Goal: Information Seeking & Learning: Learn about a topic

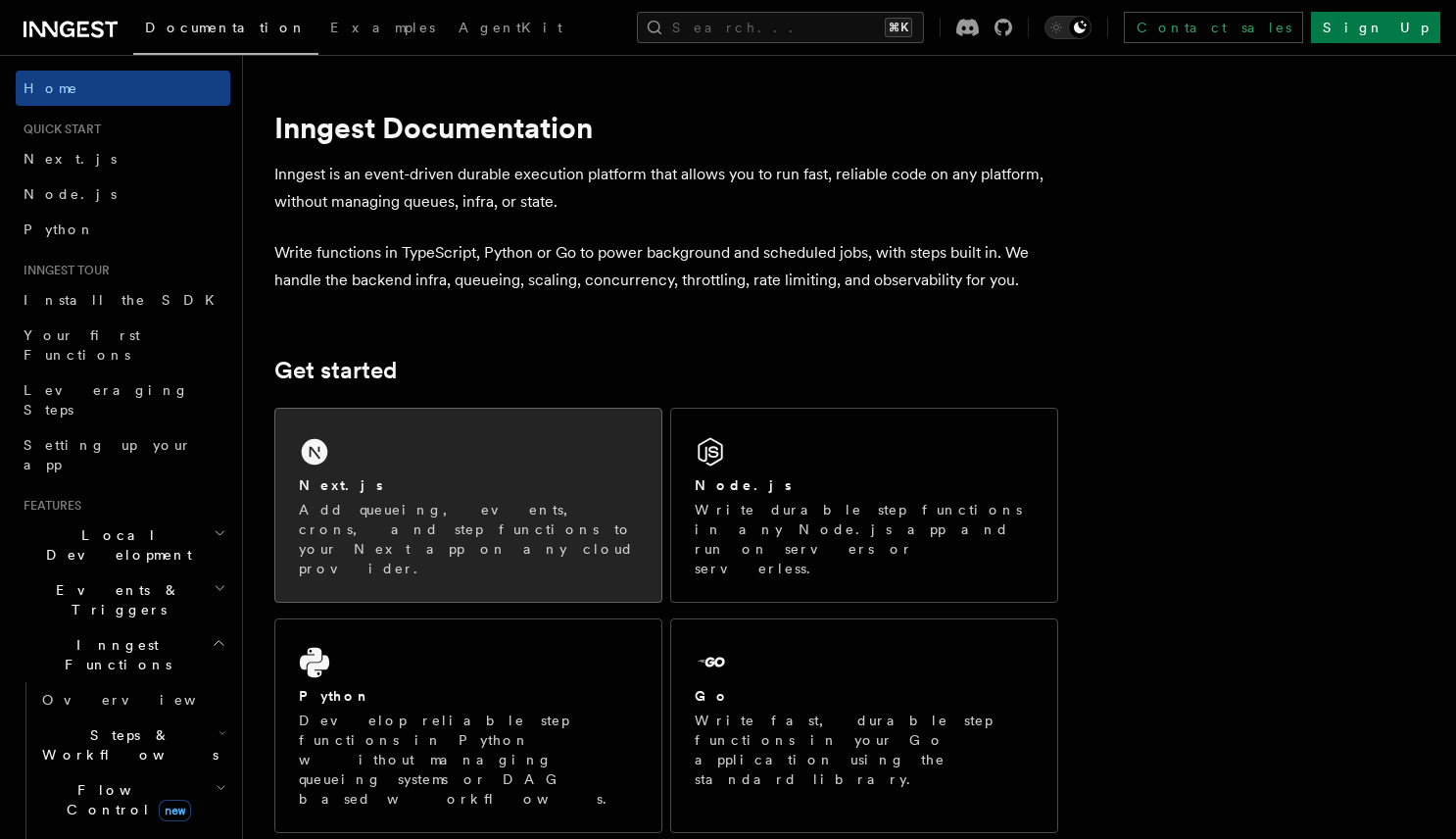
click at [389, 481] on div "Next.js" at bounding box center [468, 485] width 339 height 21
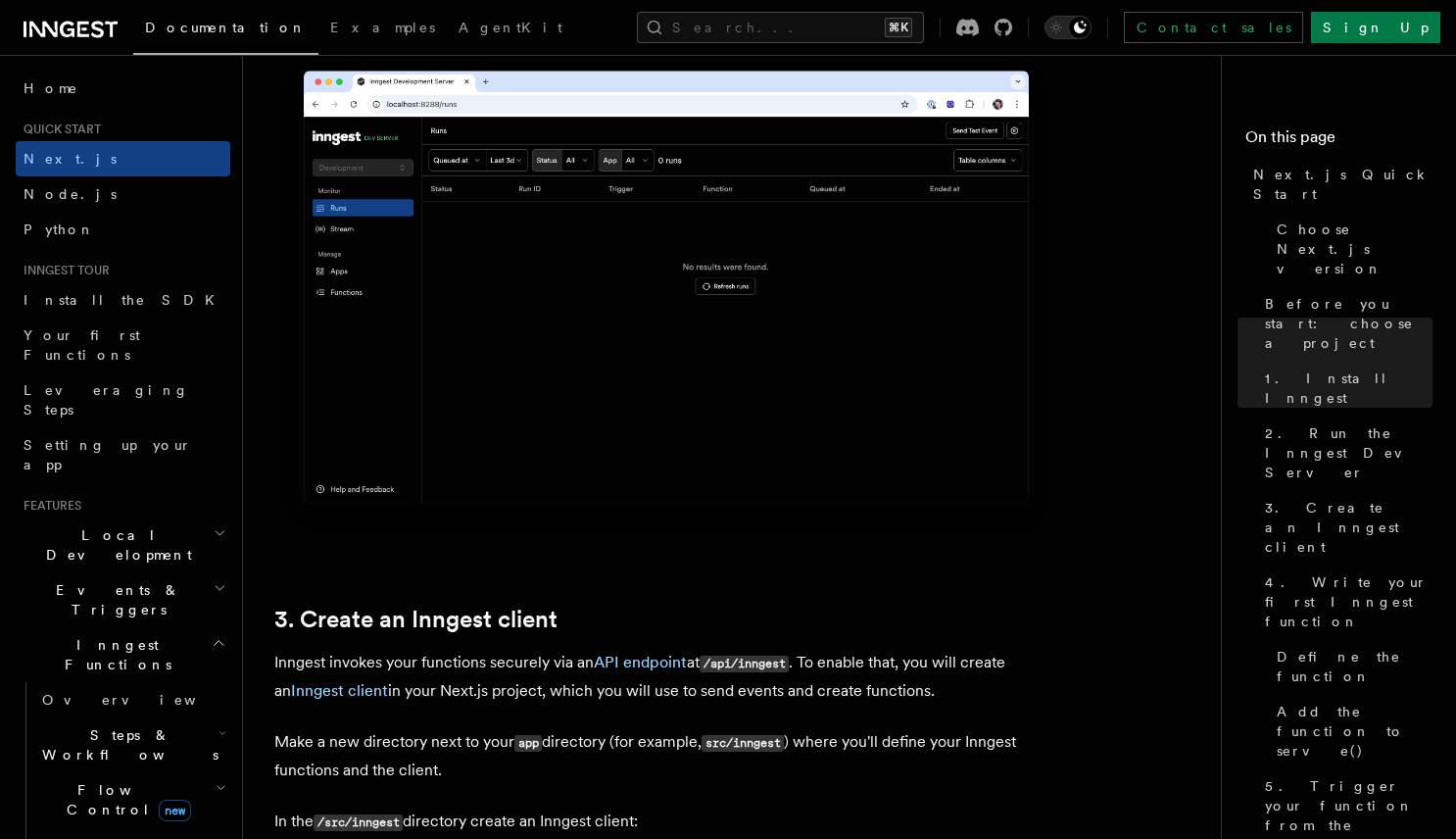
scroll to position [1774, 0]
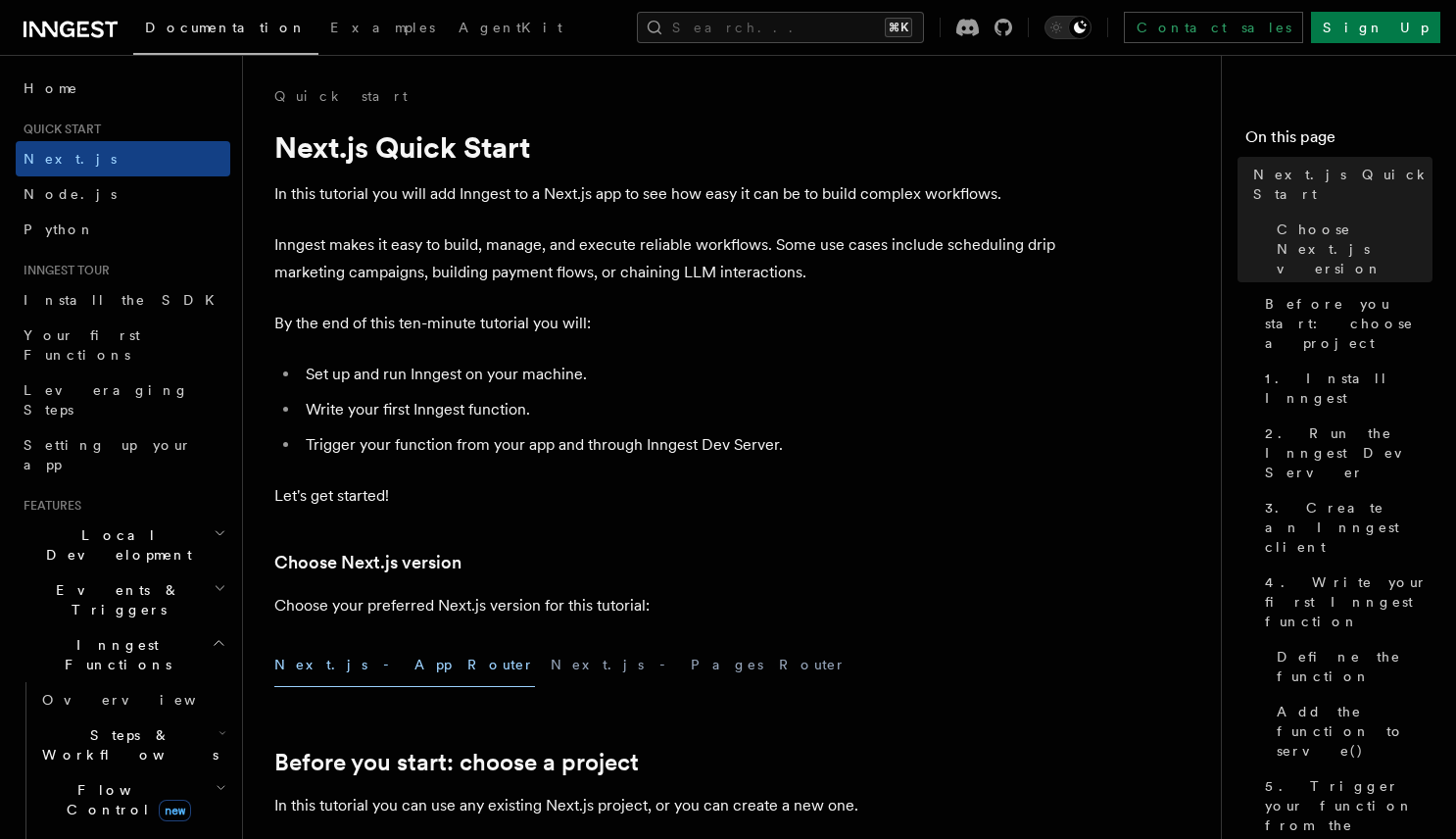
click at [128, 525] on span "Local Development" at bounding box center [114, 545] width 198 height 39
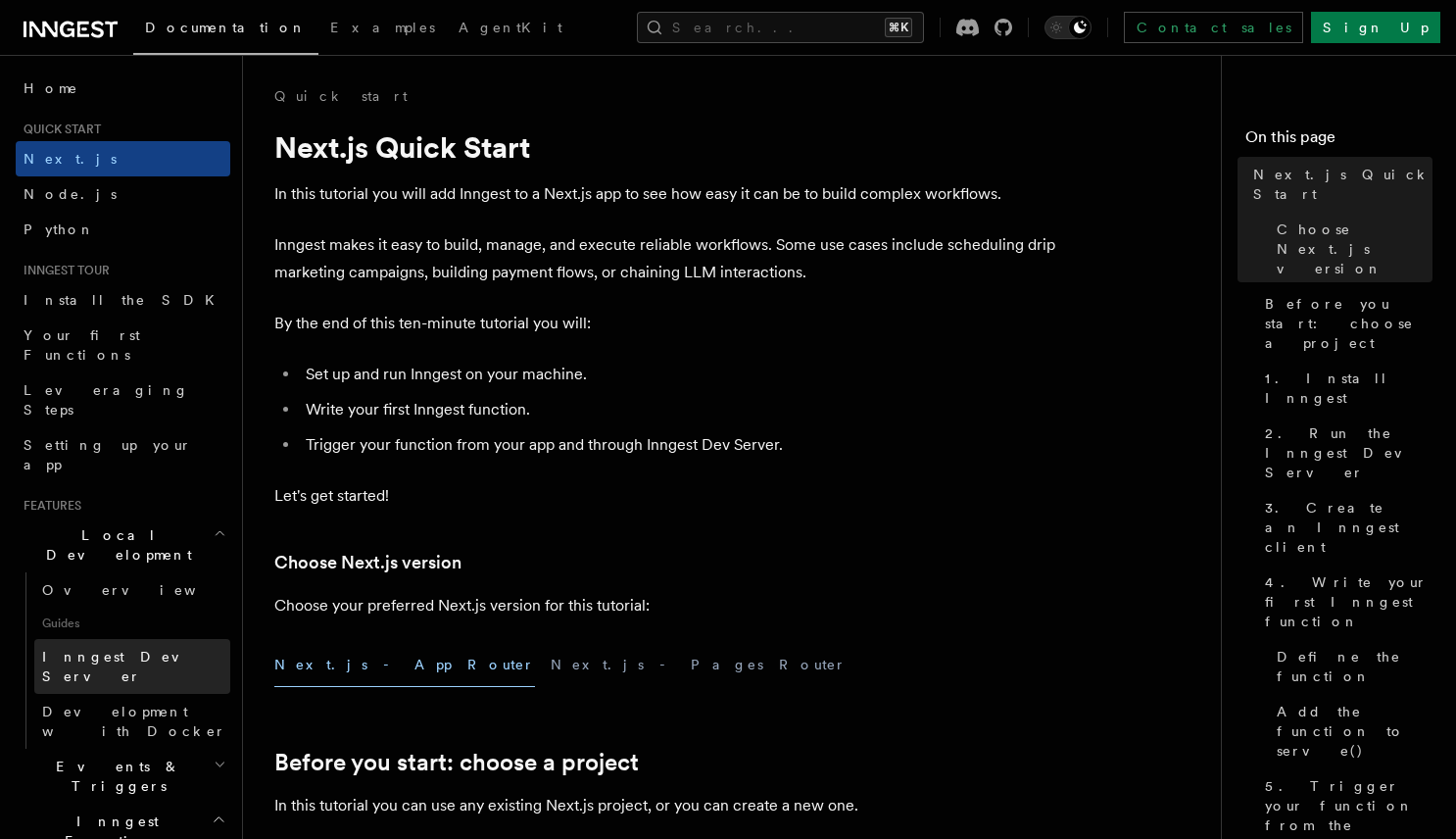
click at [126, 649] on span "Inngest Dev Server" at bounding box center [126, 666] width 168 height 35
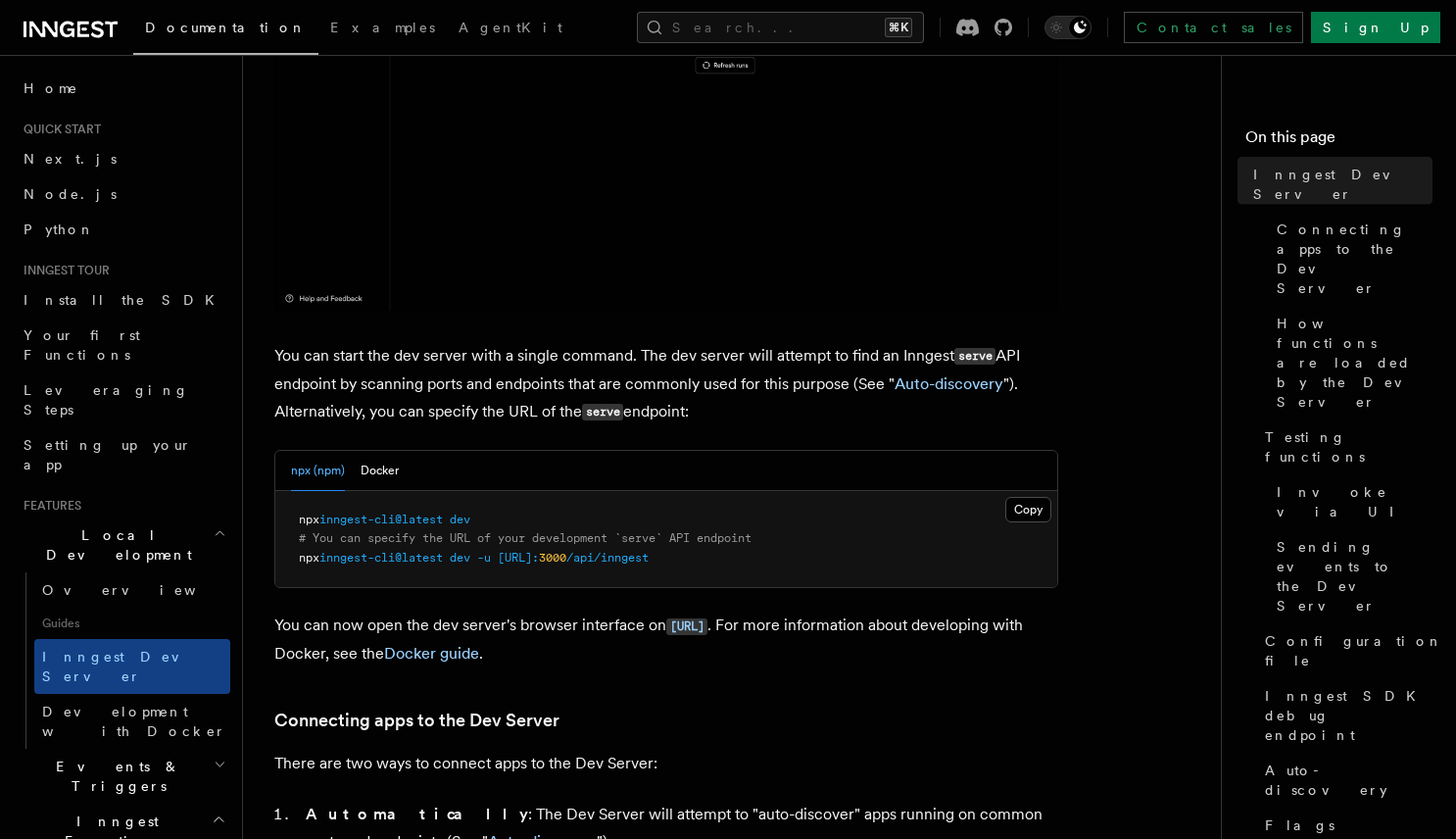
scroll to position [566, 0]
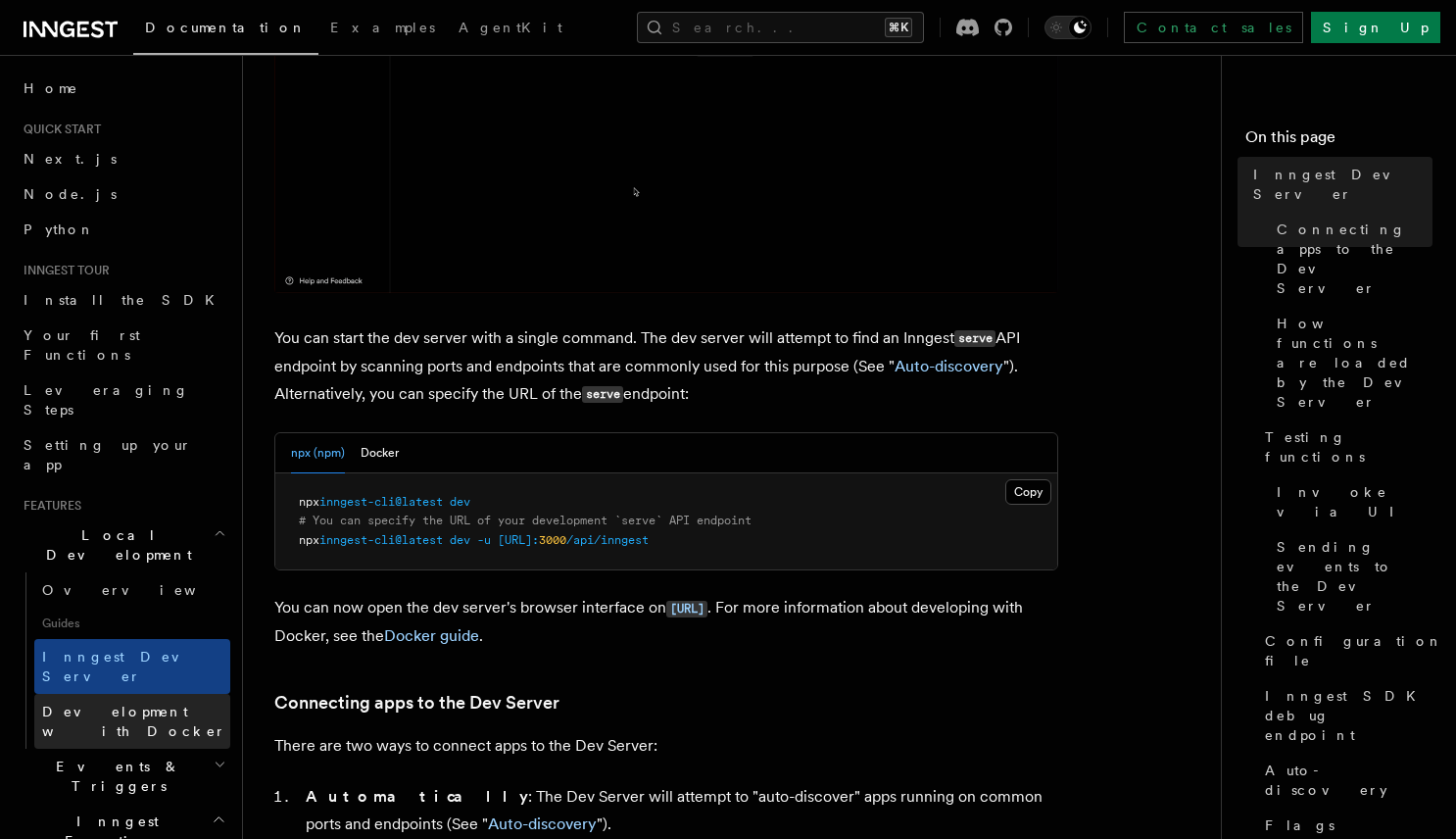
click at [106, 704] on span "Development with Docker" at bounding box center [134, 722] width 184 height 35
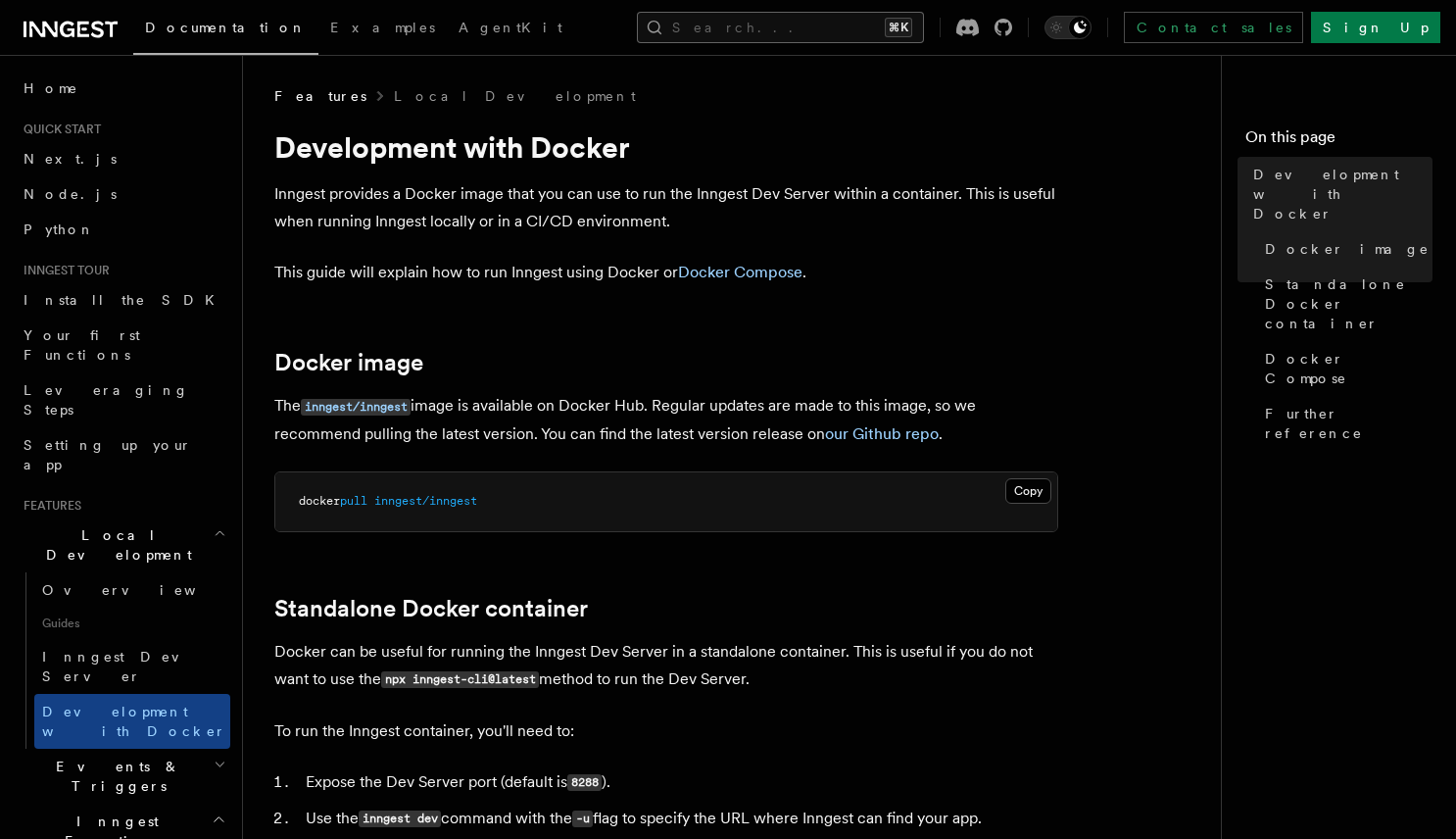
click at [740, 36] on button "Search... ⌘K" at bounding box center [780, 28] width 287 height 32
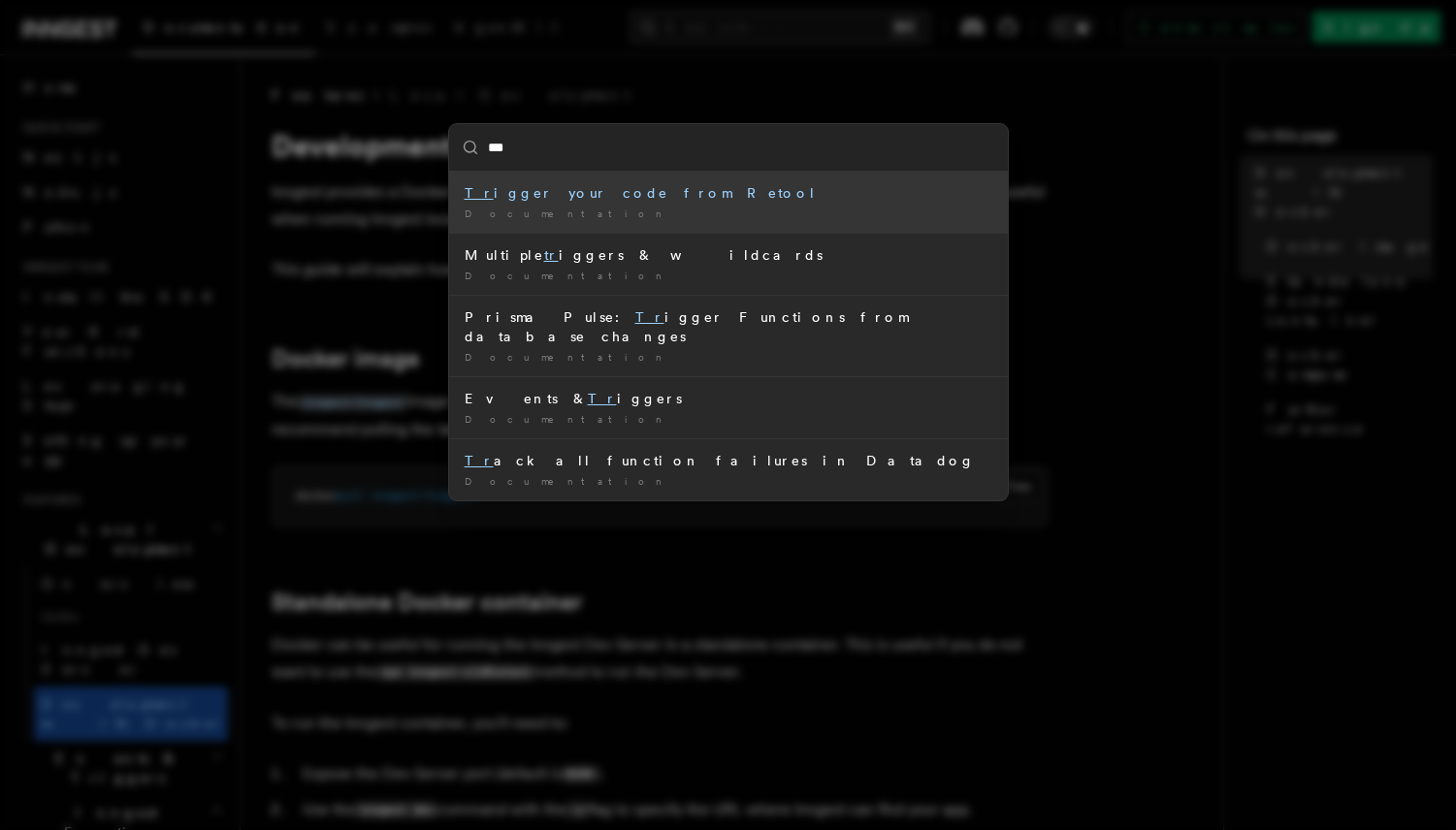
type input "****"
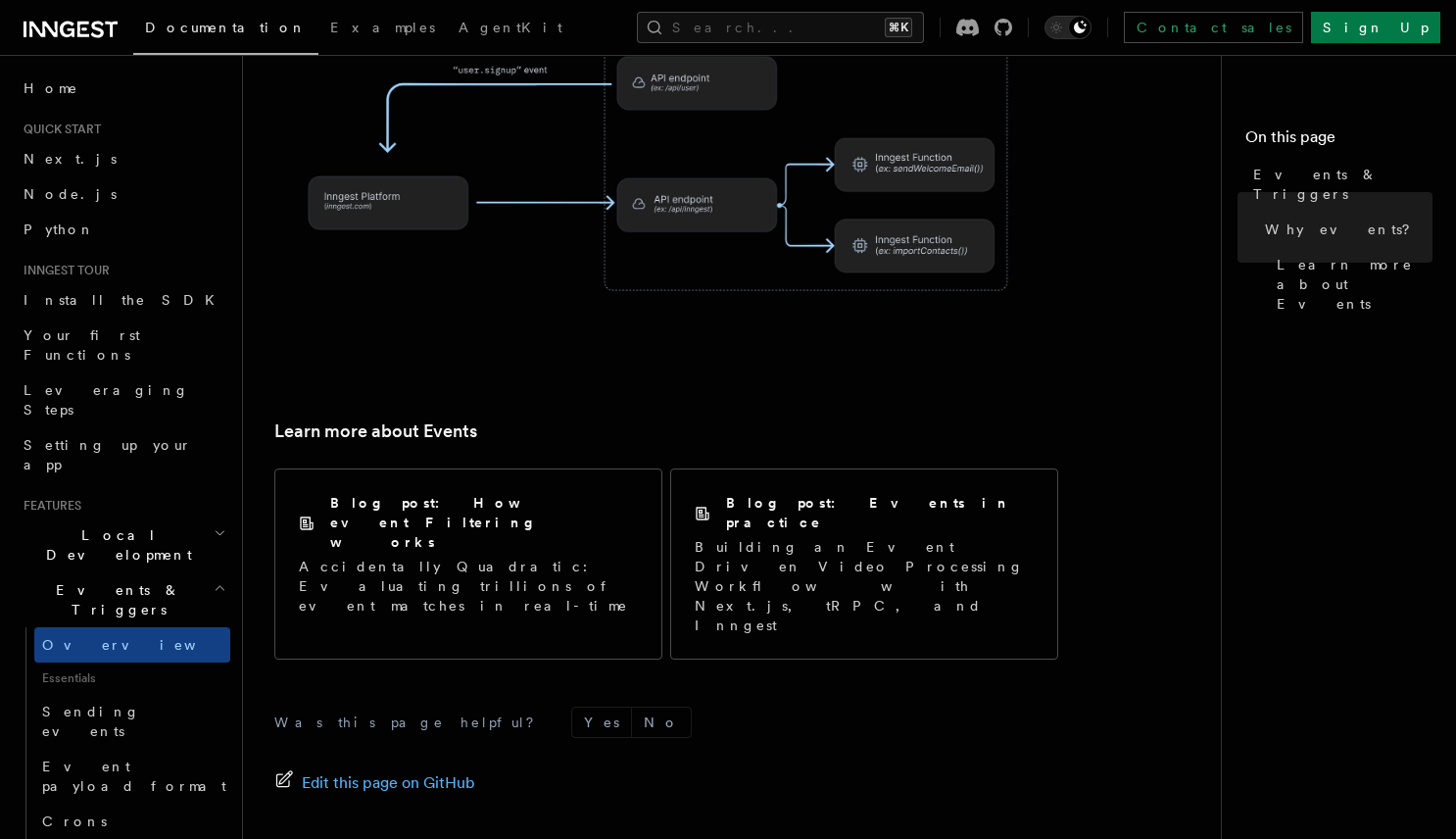
scroll to position [1292, 0]
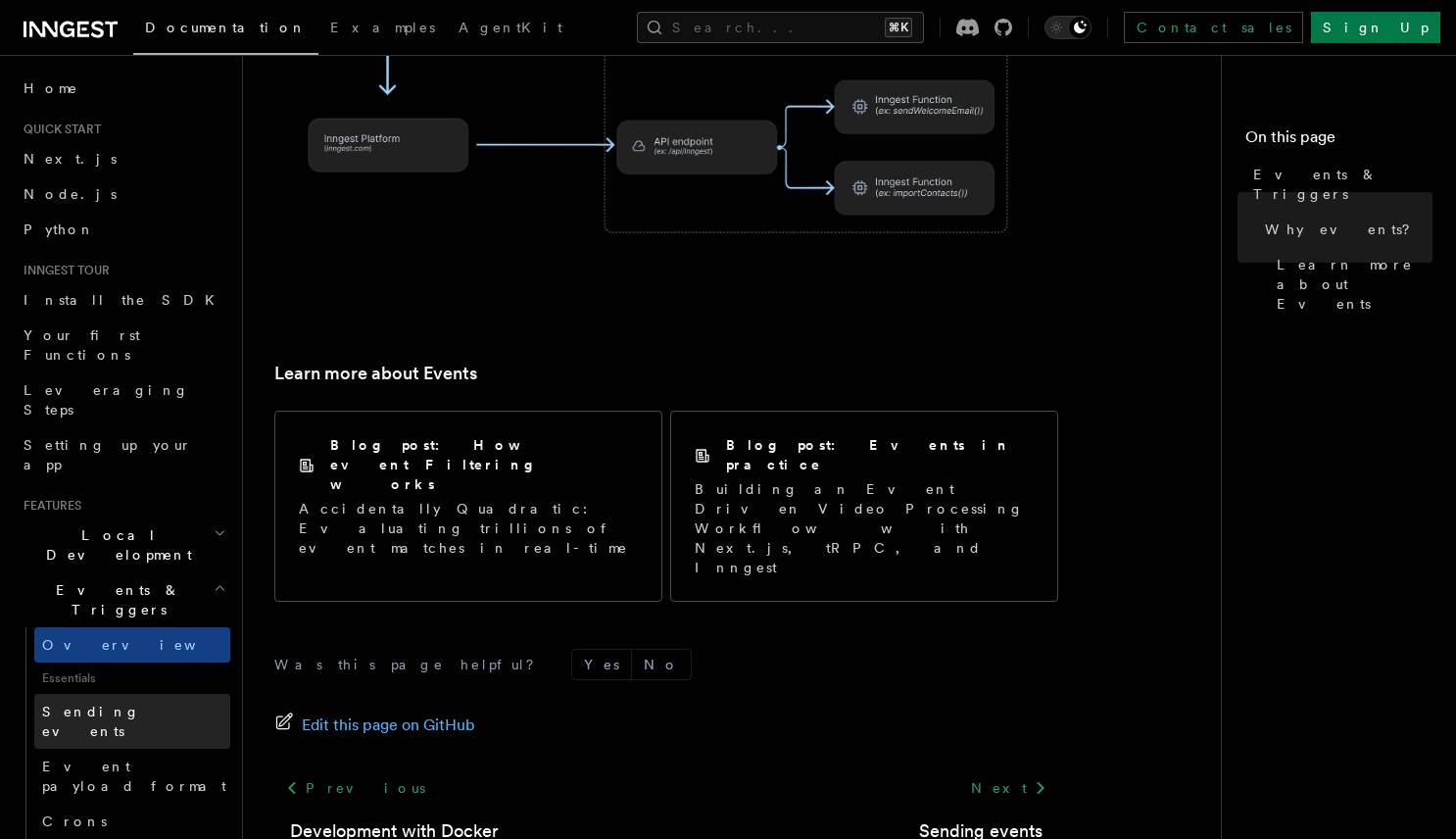
click at [77, 694] on link "Sending events" at bounding box center [132, 722] width 196 height 55
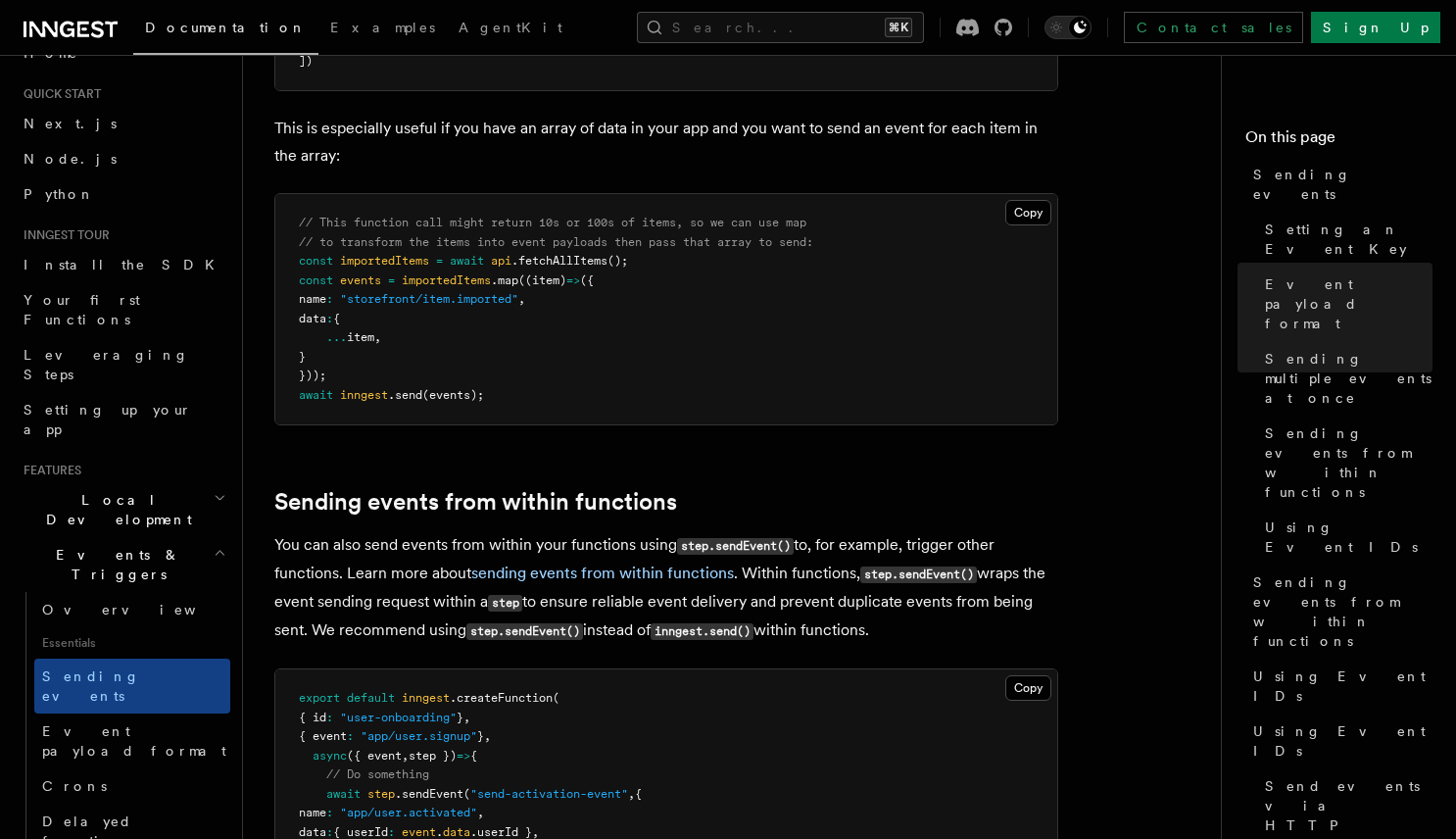
scroll to position [2613, 0]
click at [85, 769] on link "Crons" at bounding box center [132, 787] width 196 height 35
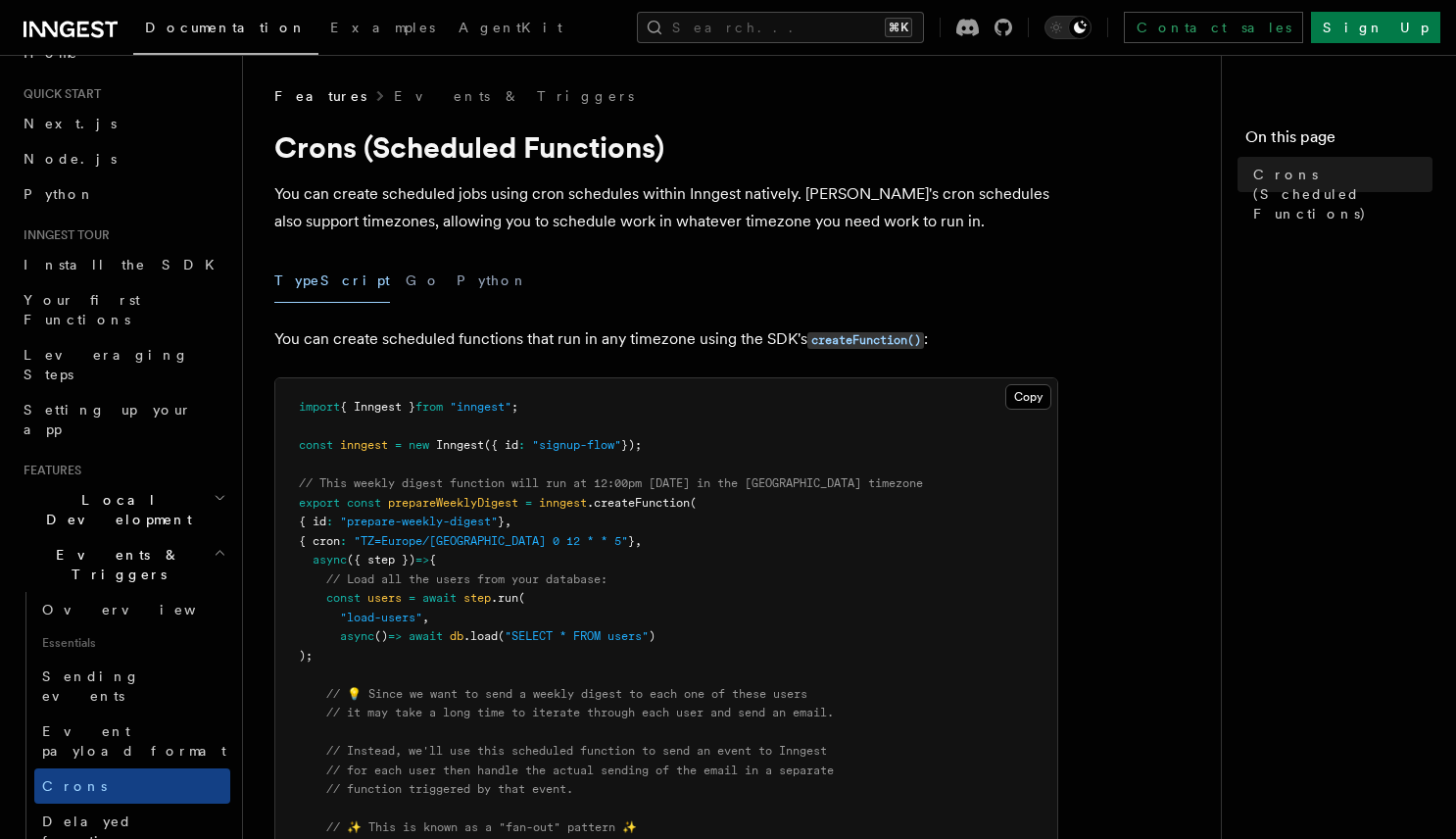
click at [90, 26] on icon at bounding box center [70, 30] width 94 height 24
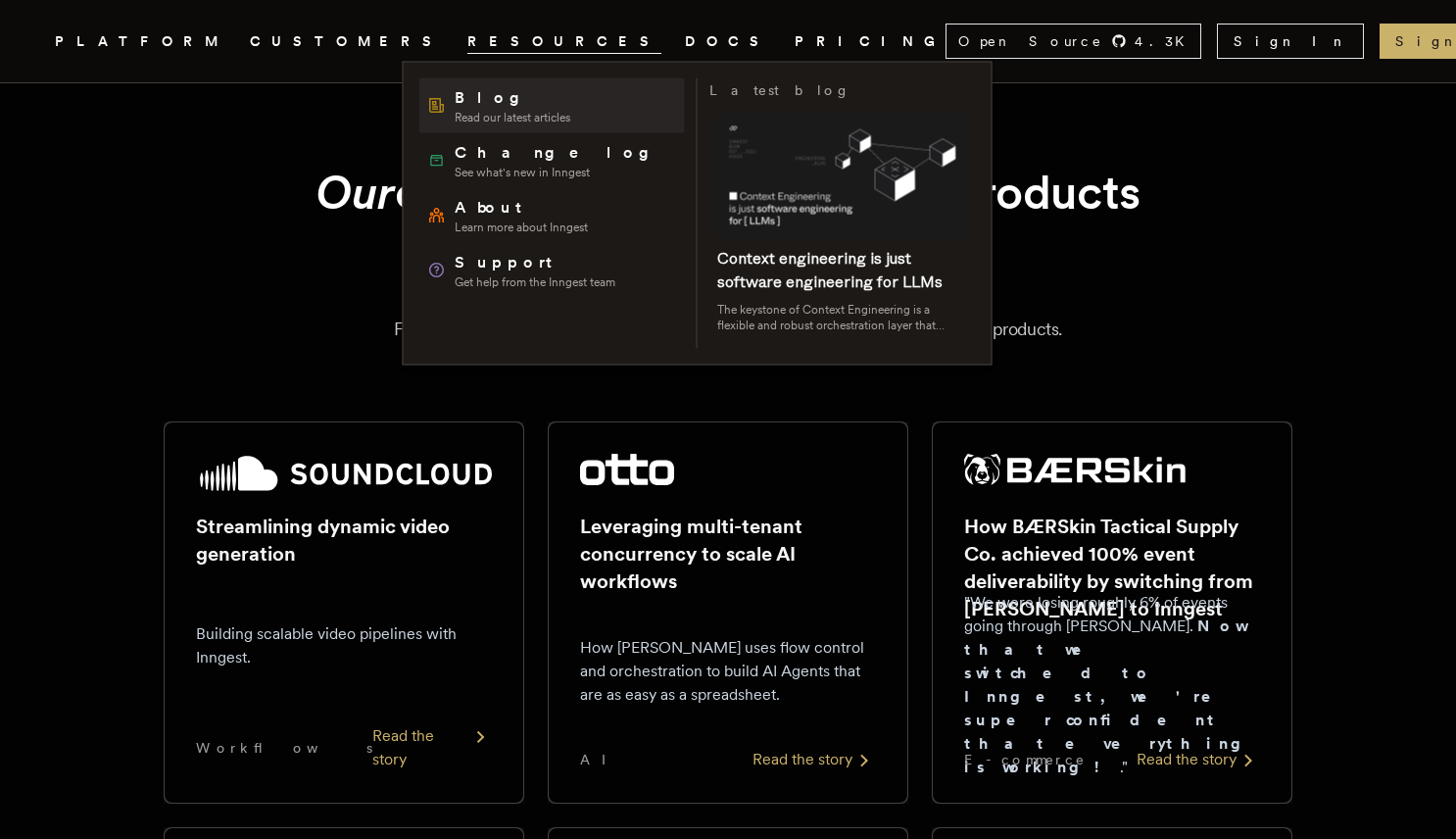
click at [491, 102] on span "Blog" at bounding box center [512, 98] width 115 height 24
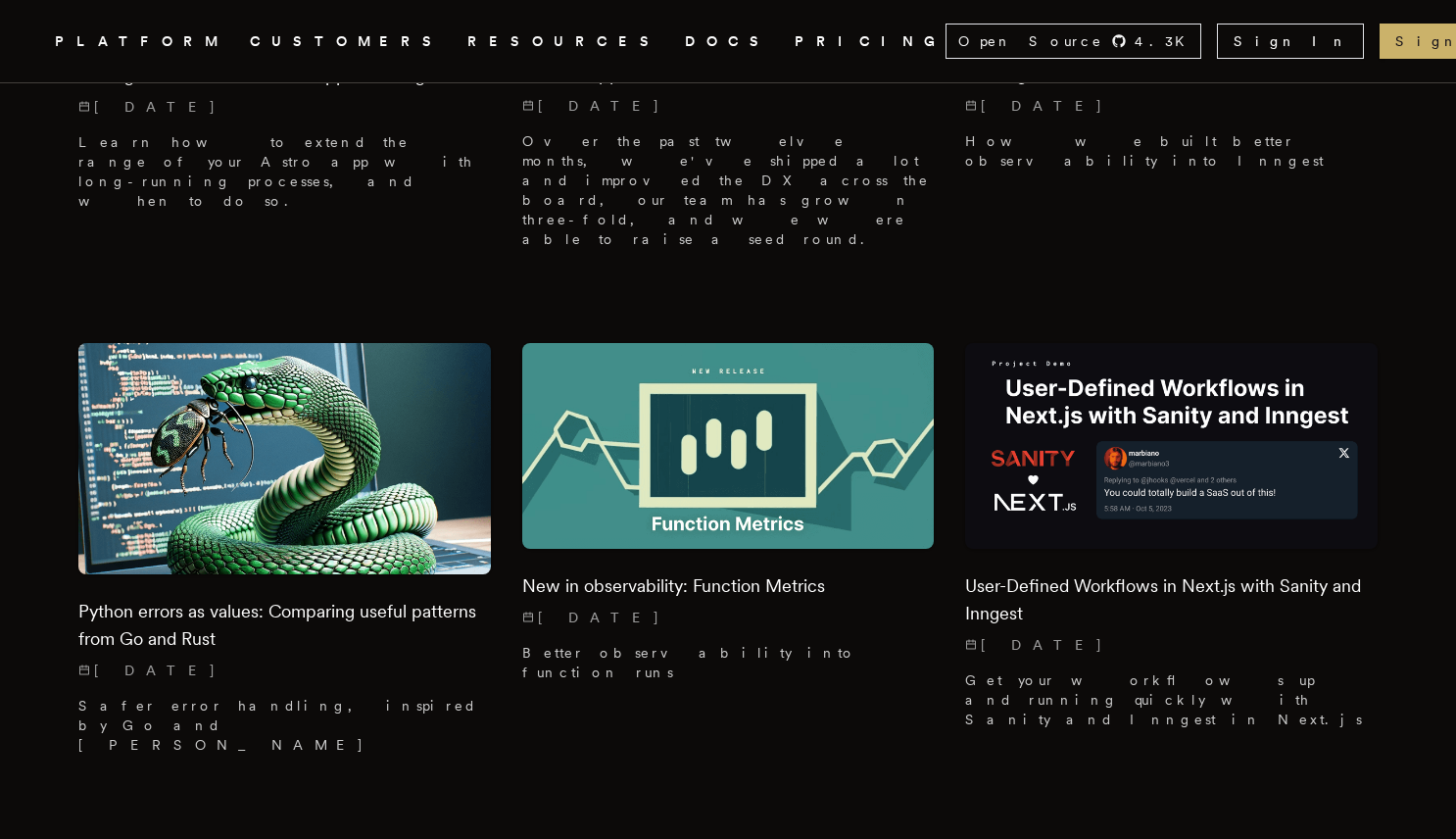
scroll to position [11468, 0]
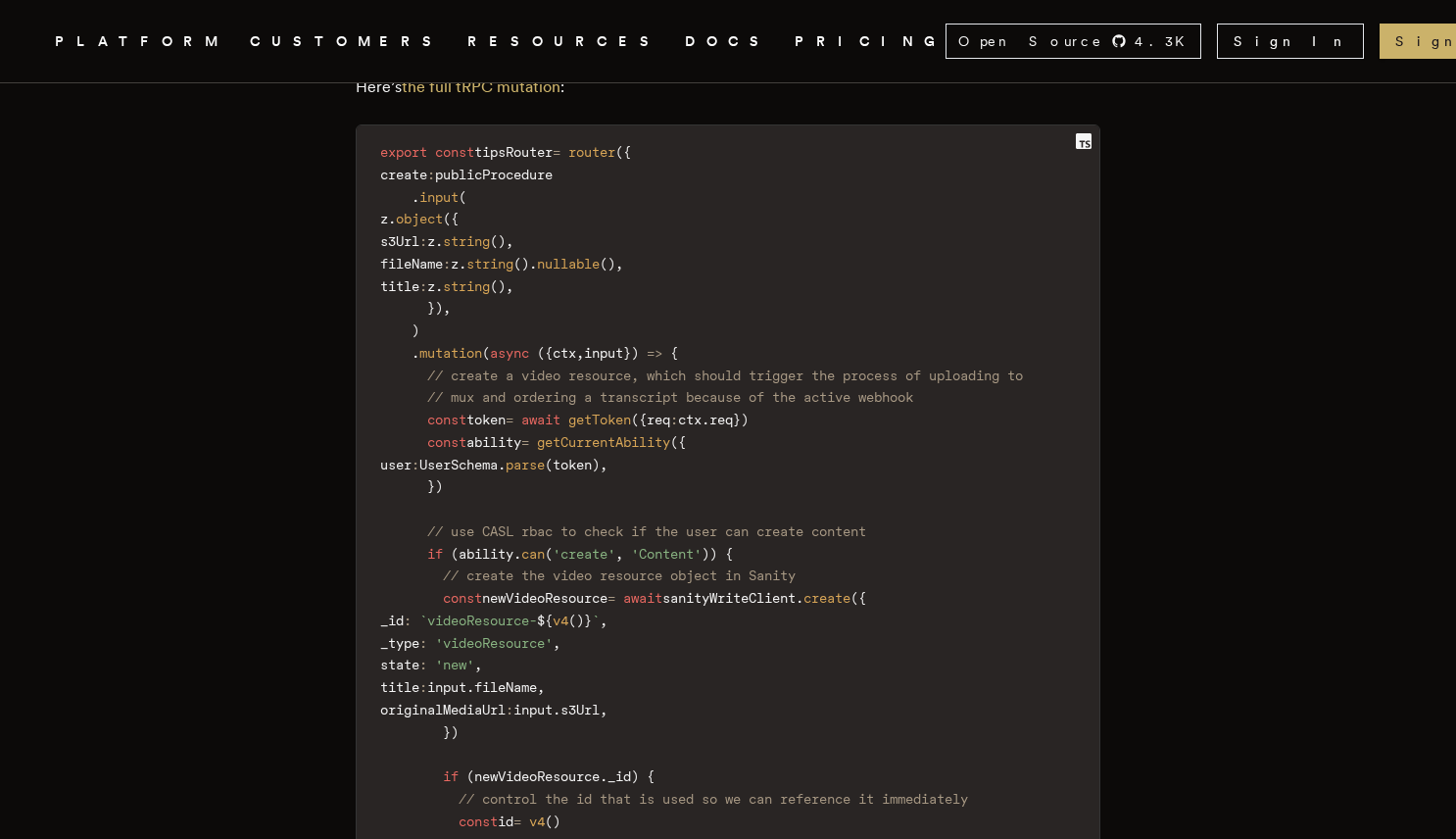
scroll to position [4900, 0]
click at [631, 423] on span "getToken" at bounding box center [600, 415] width 63 height 16
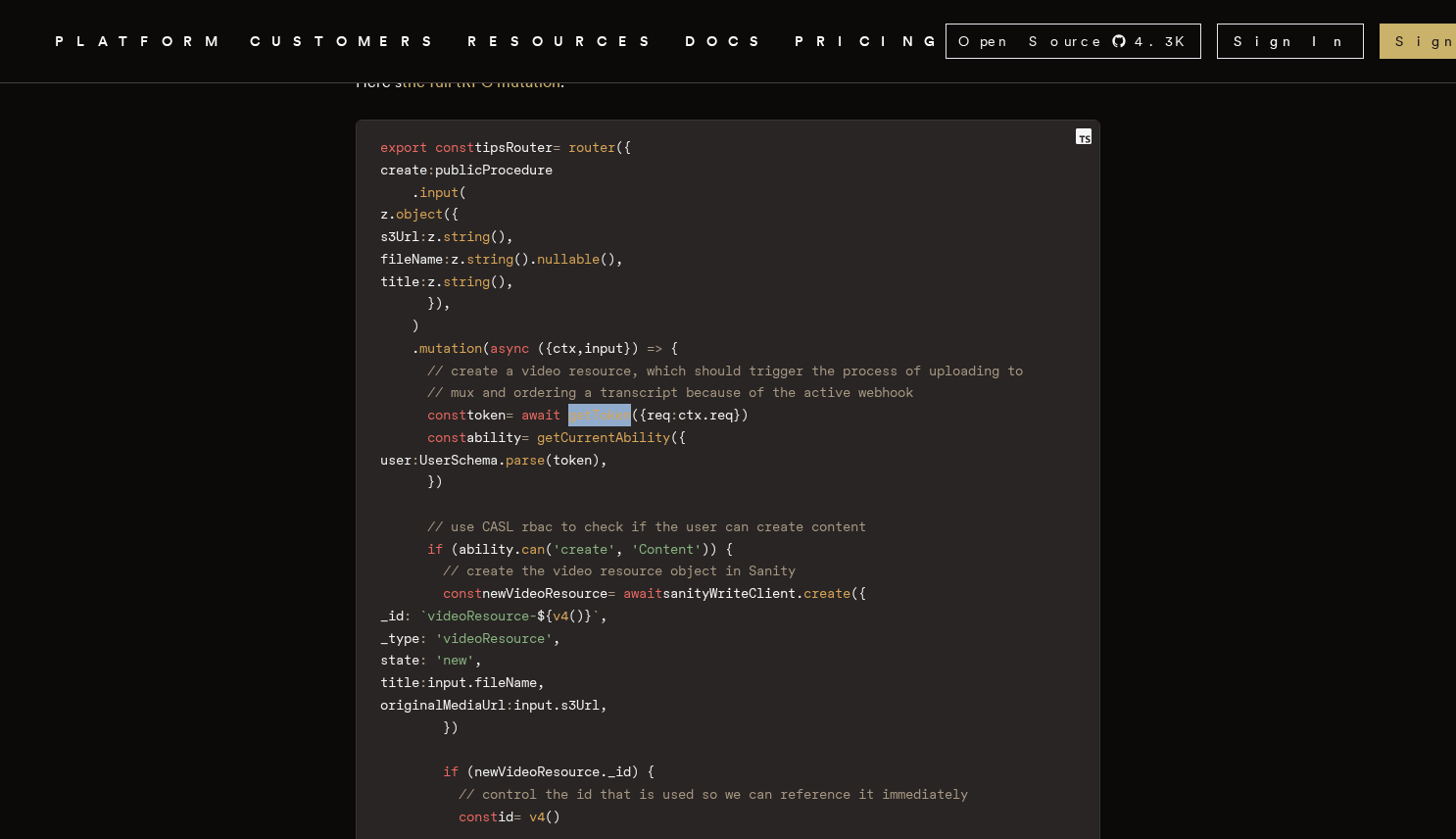
click at [631, 423] on span "getToken" at bounding box center [600, 415] width 63 height 16
copy span "getToken"
click at [505, 423] on span "token" at bounding box center [486, 415] width 39 height 16
click at [504, 423] on span "token" at bounding box center [486, 415] width 39 height 16
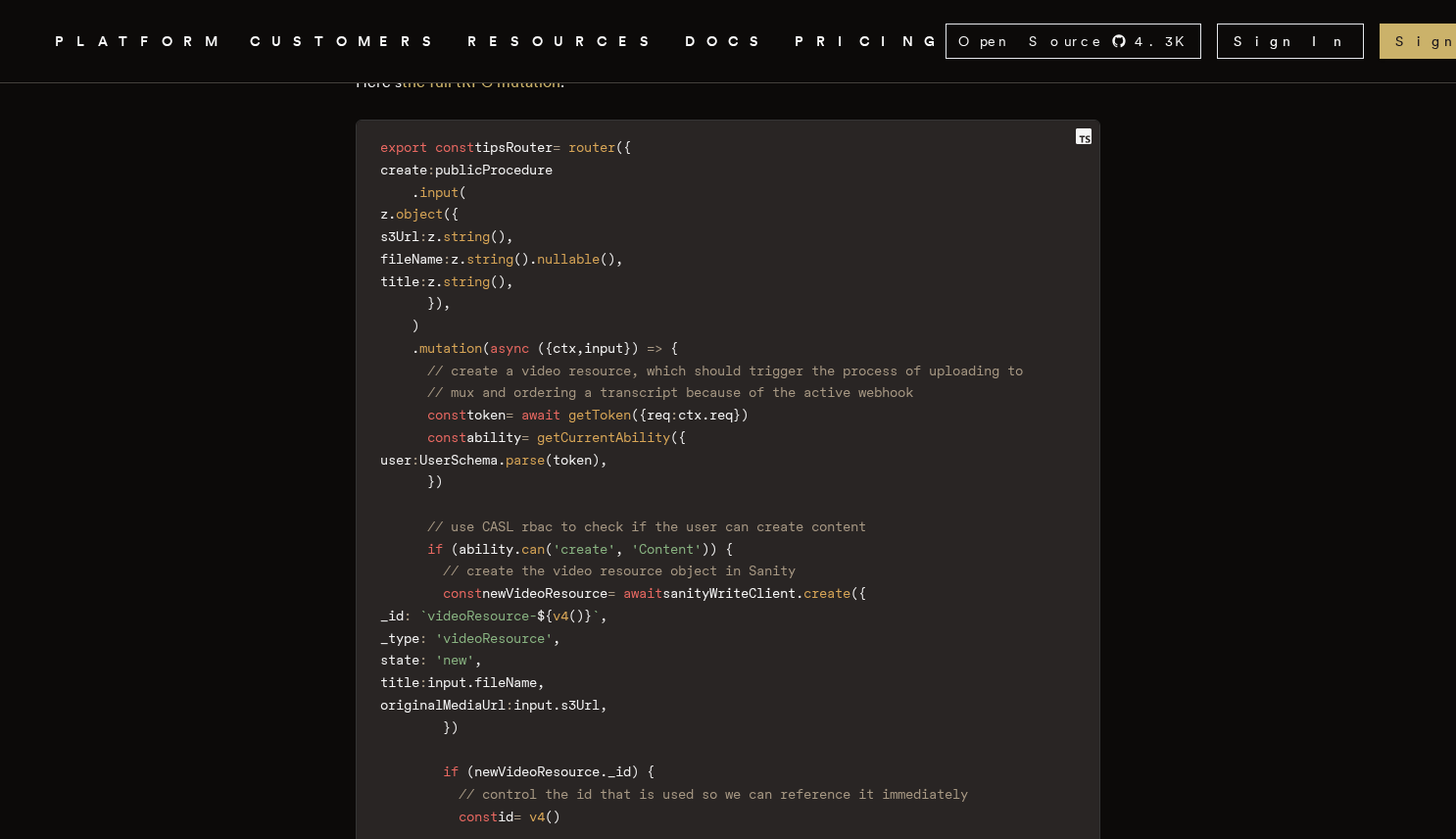
click at [504, 423] on span "token" at bounding box center [486, 415] width 39 height 16
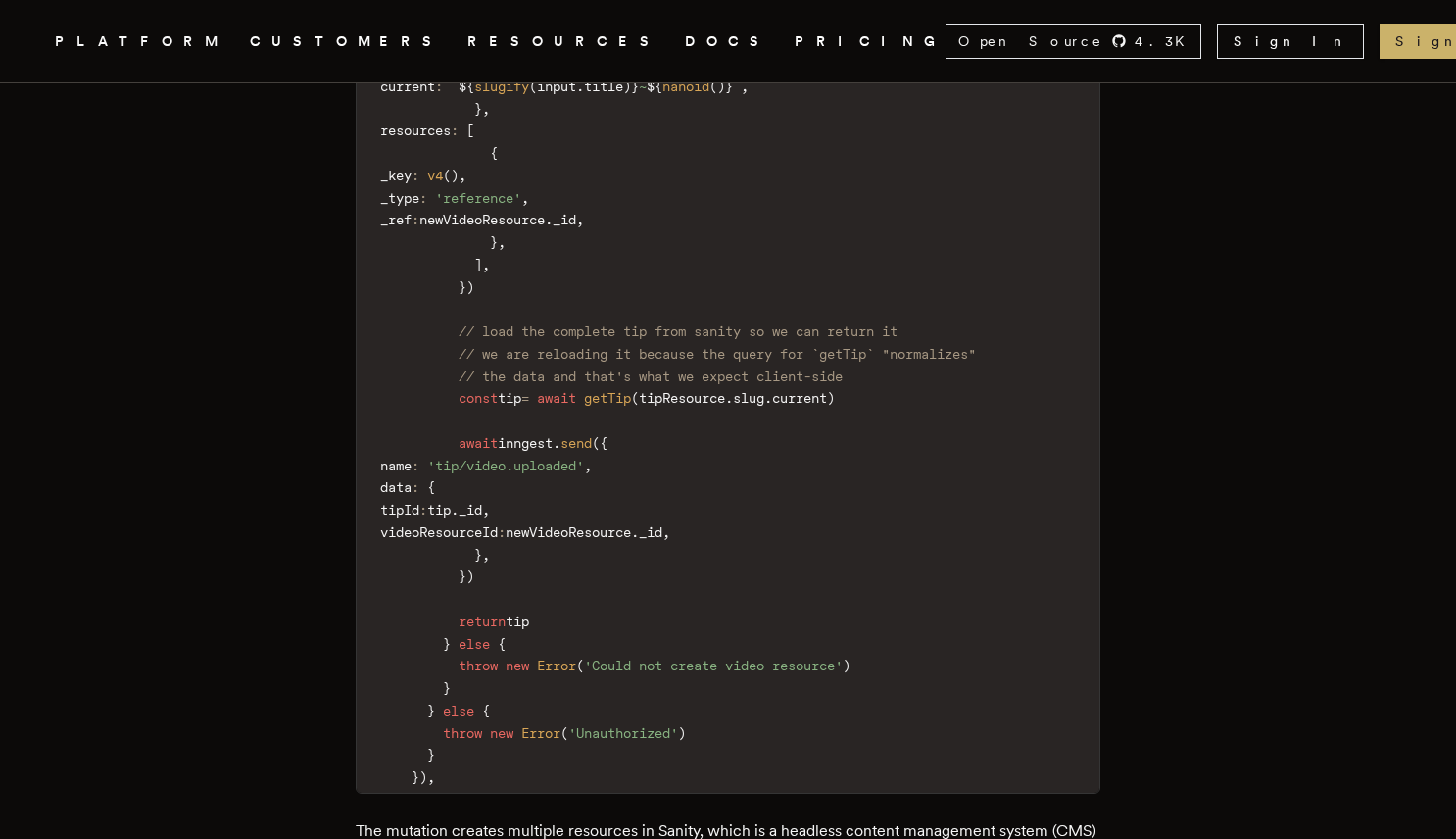
scroll to position [5966, 0]
click at [545, 450] on span "inngest" at bounding box center [525, 442] width 55 height 16
copy span "inngest"
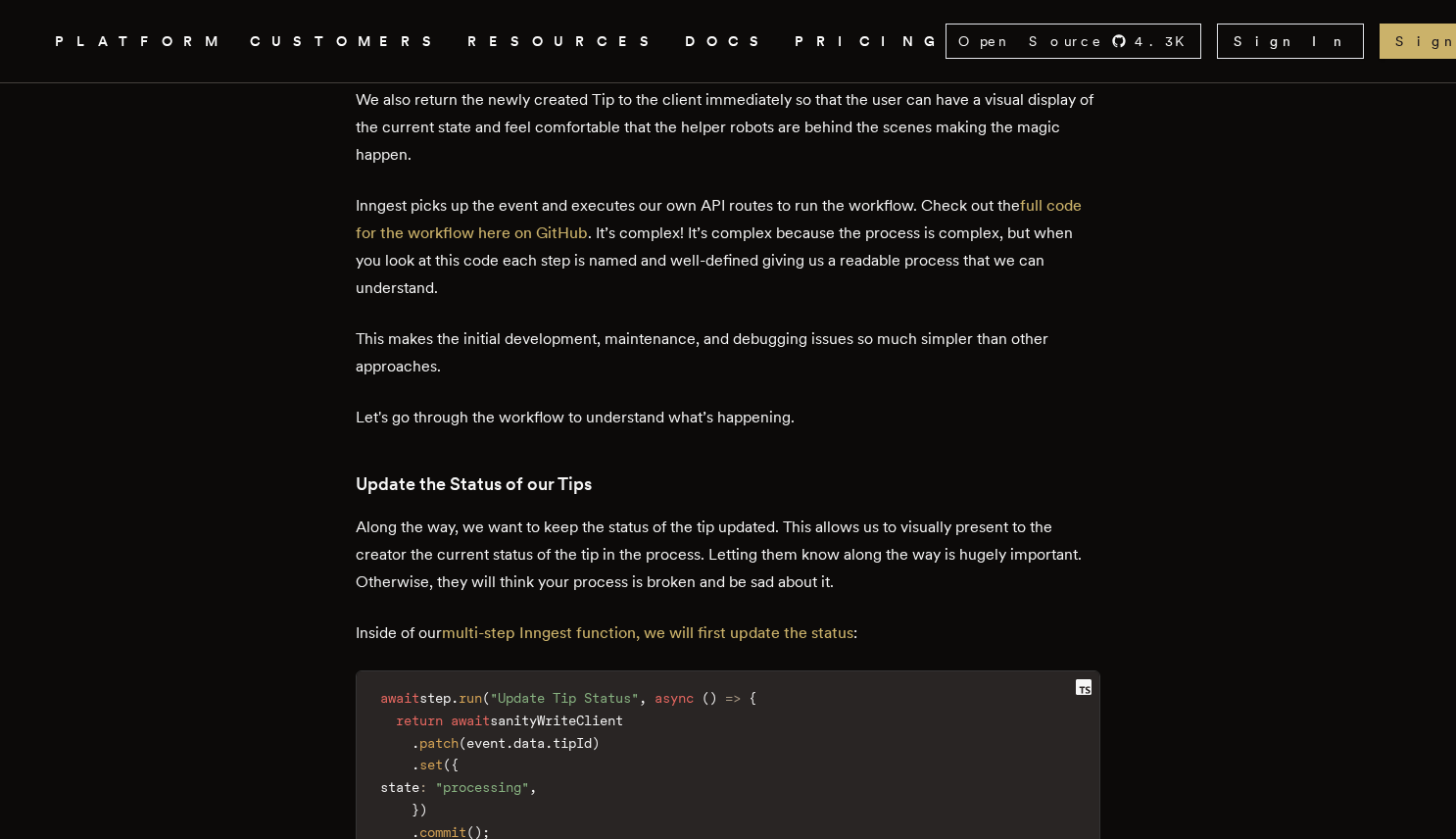
scroll to position [7211, 0]
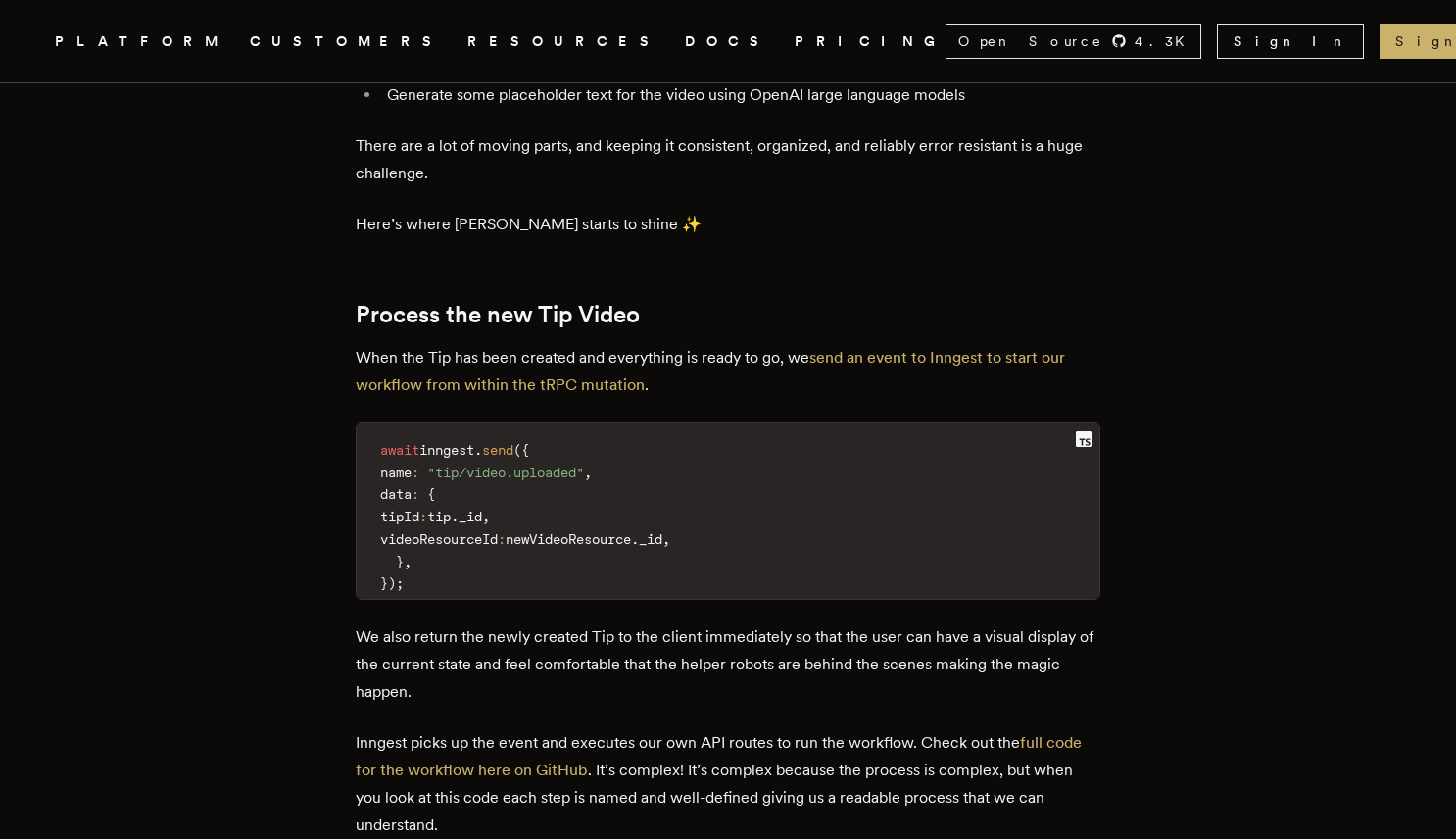
click at [601, 482] on code "await inngest . send ( { name : "tip/video.uploaded" , data : { tipId : tip . _…" at bounding box center [728, 517] width 743 height 164
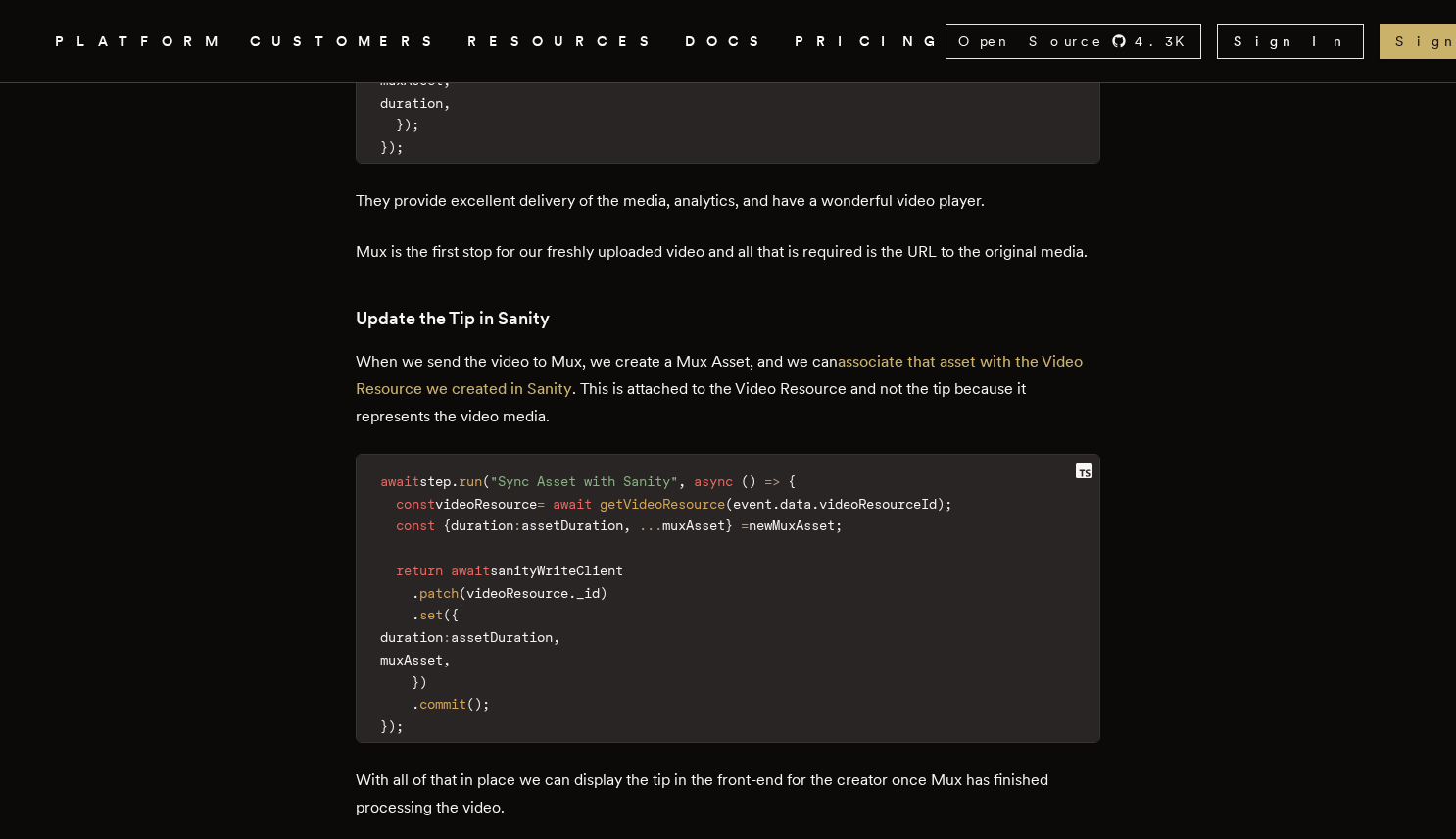
scroll to position [9126, 0]
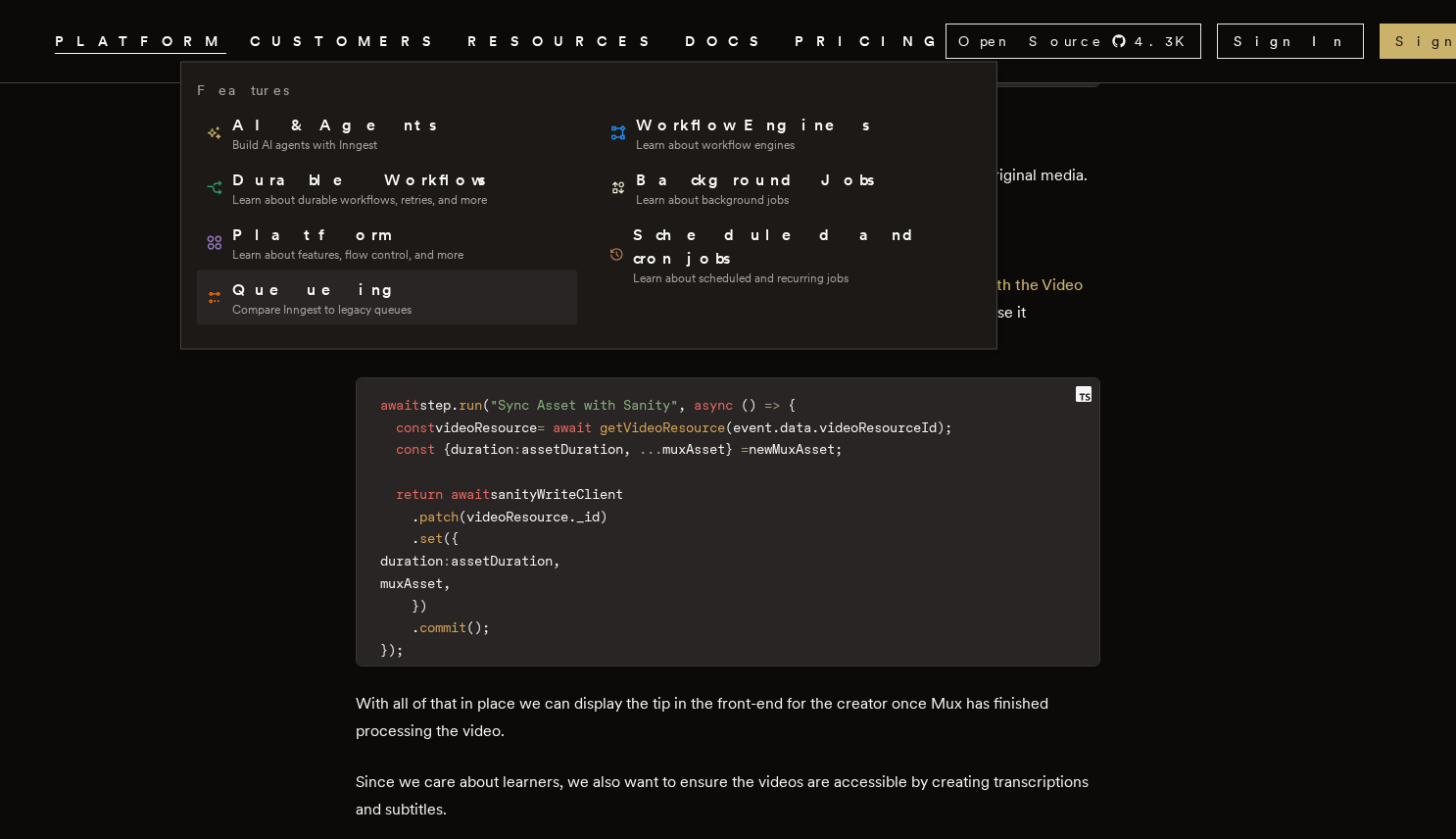
click at [440, 315] on link "Queueing Compare Inngest to legacy queues" at bounding box center [387, 298] width 381 height 55
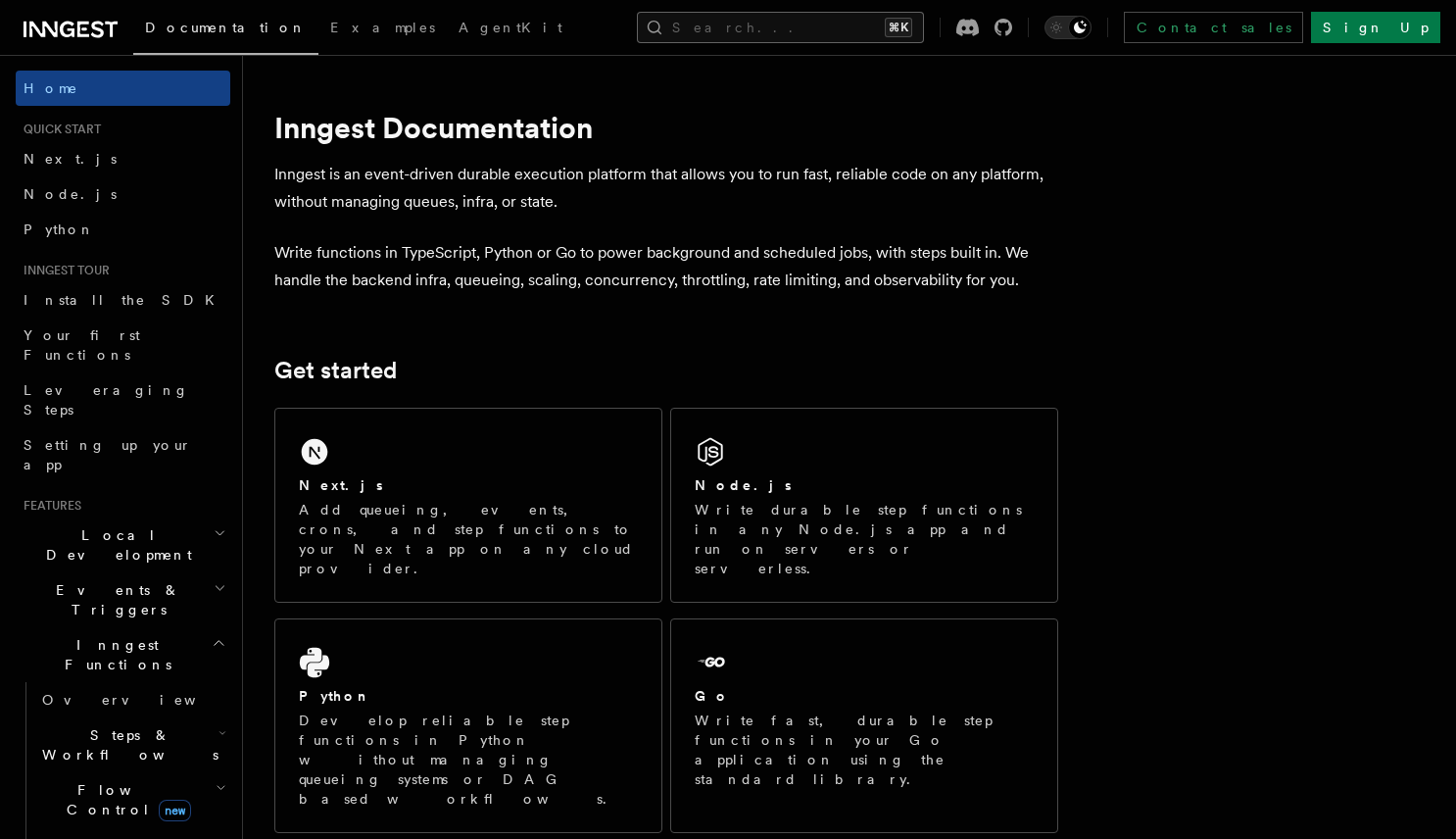
click at [797, 25] on button "Search... ⌘K" at bounding box center [780, 28] width 287 height 32
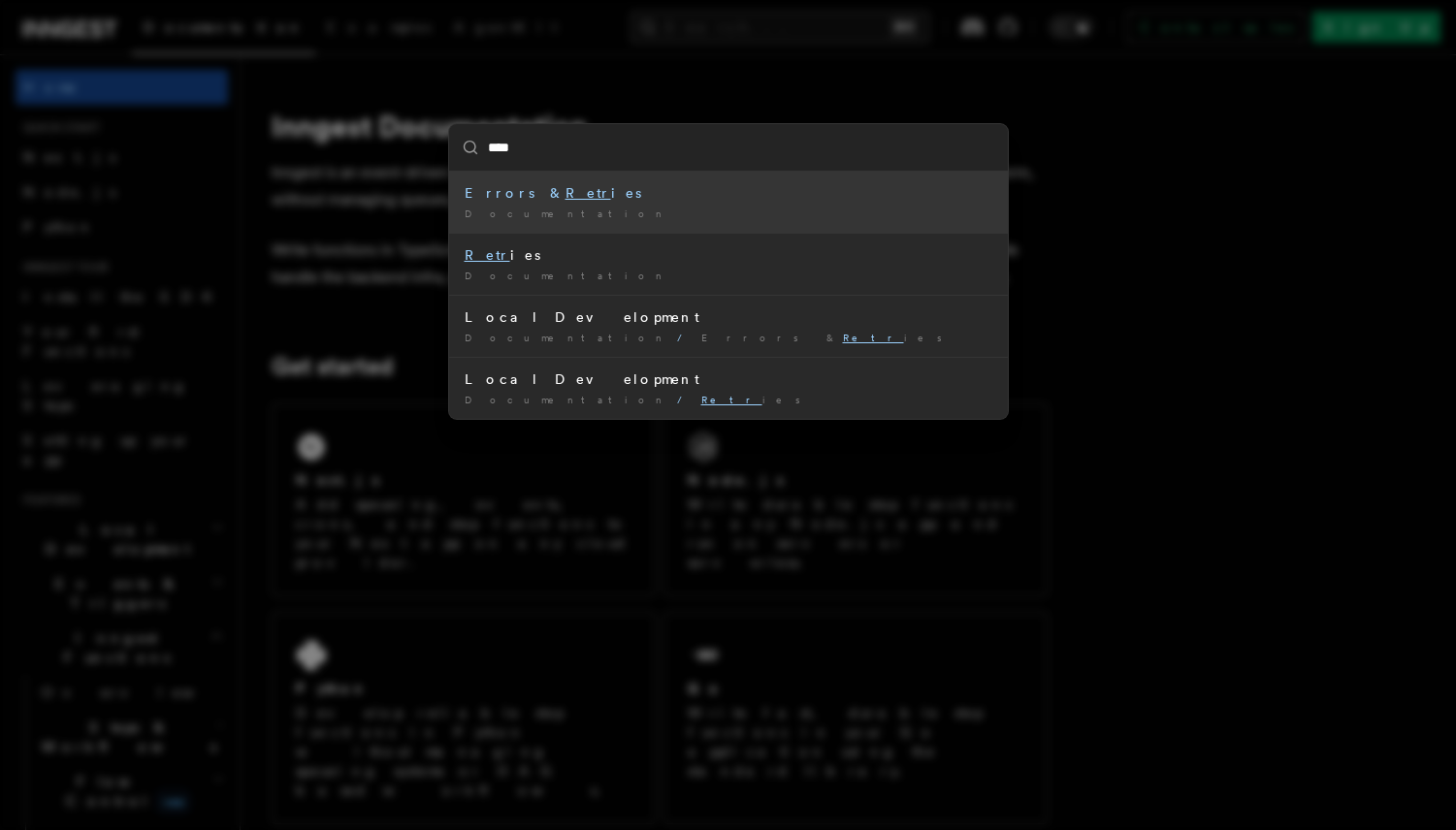
type input "*****"
click at [696, 196] on div "Errors & Retri es" at bounding box center [728, 193] width 528 height 20
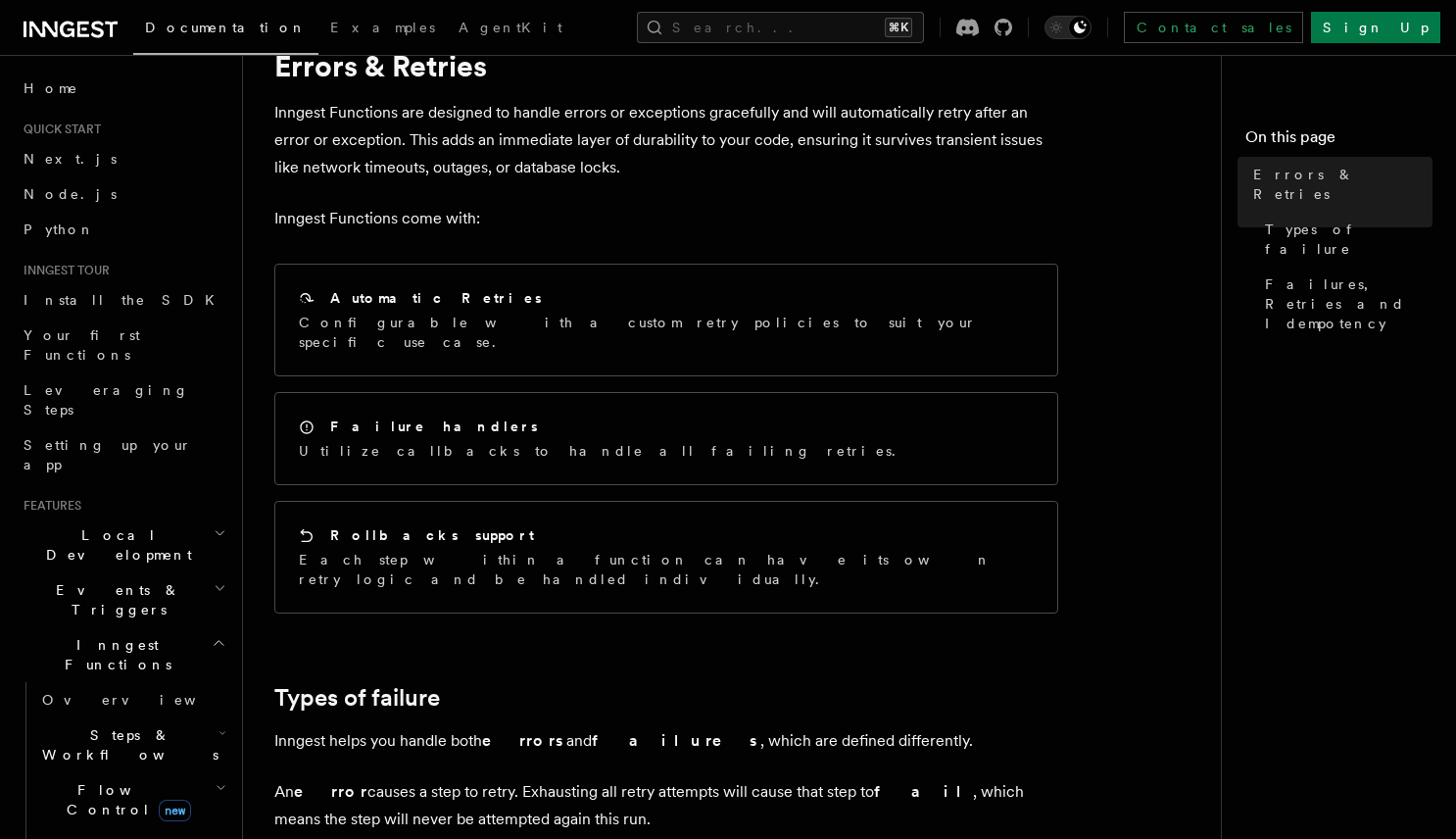
scroll to position [87, 0]
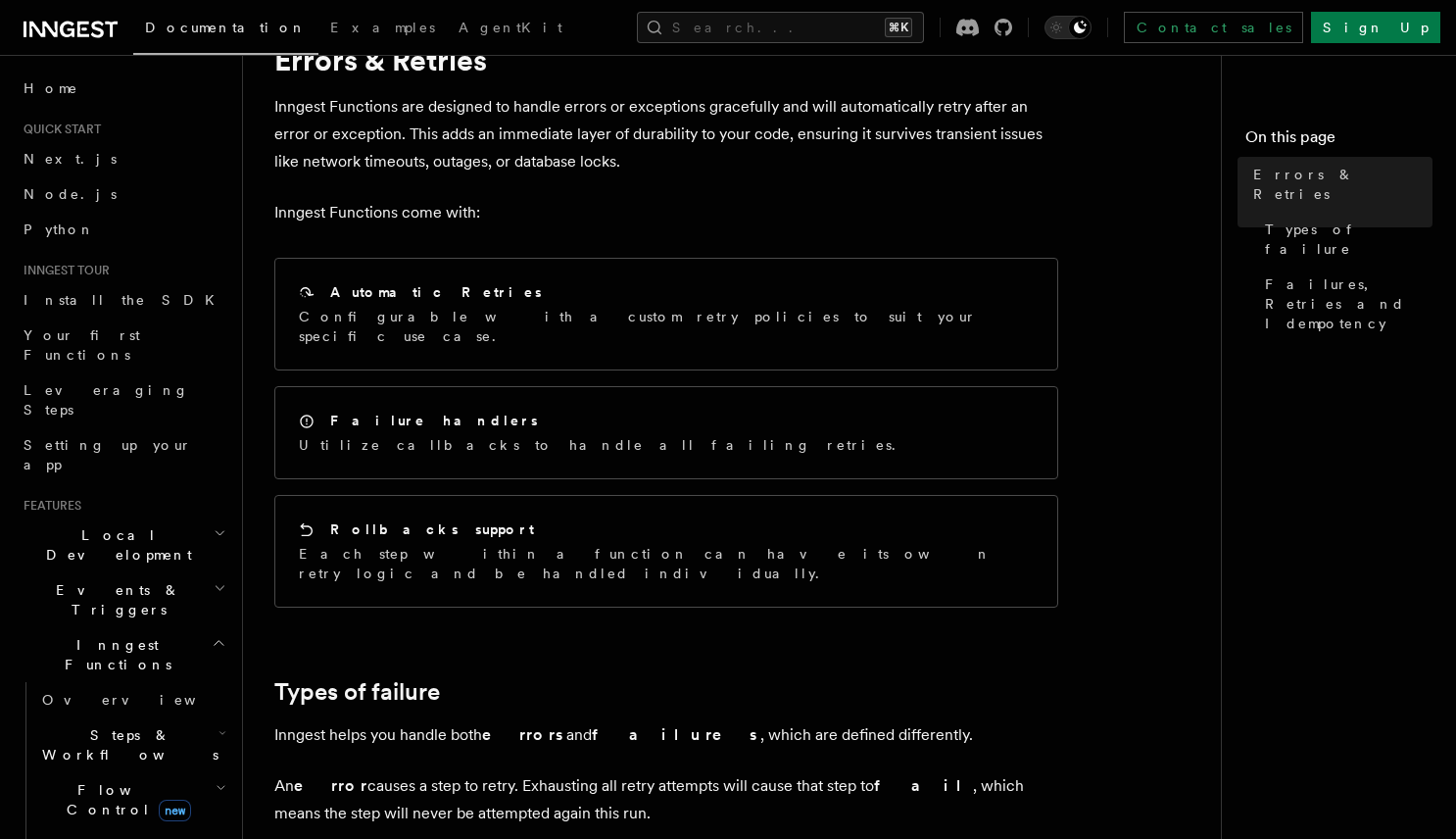
click at [161, 518] on h2 "Local Development" at bounding box center [123, 545] width 215 height 55
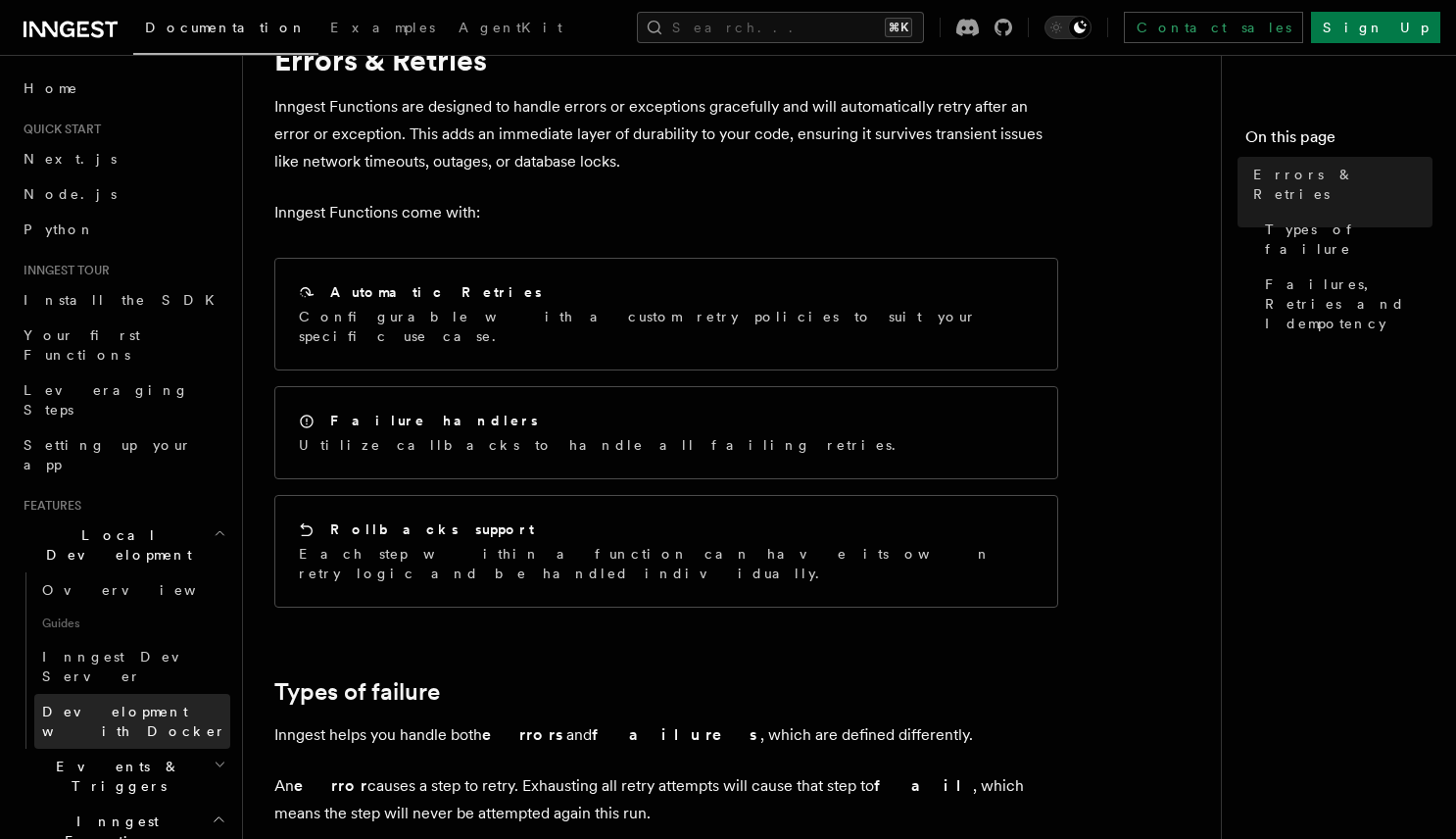
click at [177, 704] on span "Development with Docker" at bounding box center [134, 722] width 184 height 35
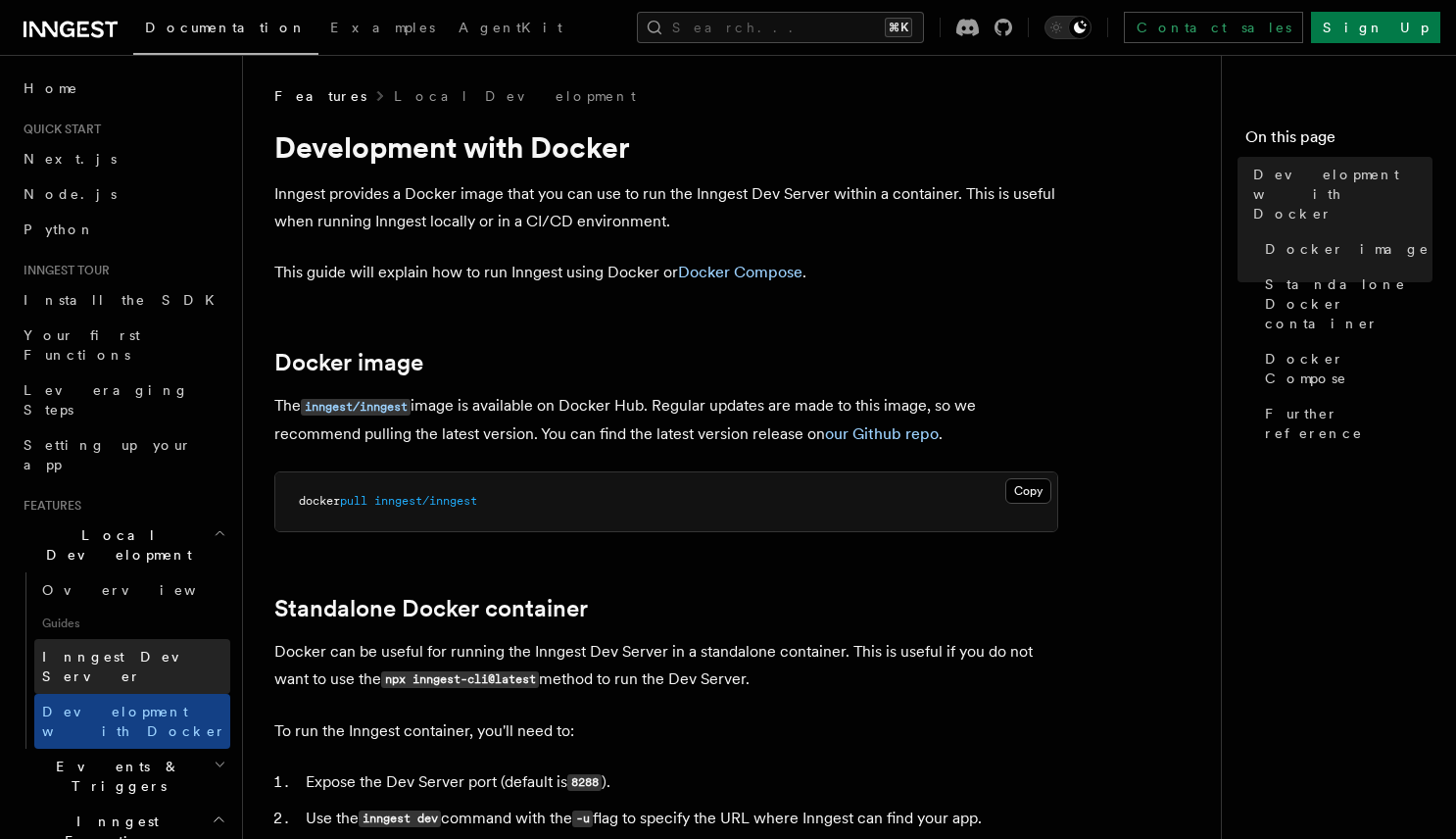
click at [168, 639] on link "Inngest Dev Server" at bounding box center [132, 666] width 196 height 55
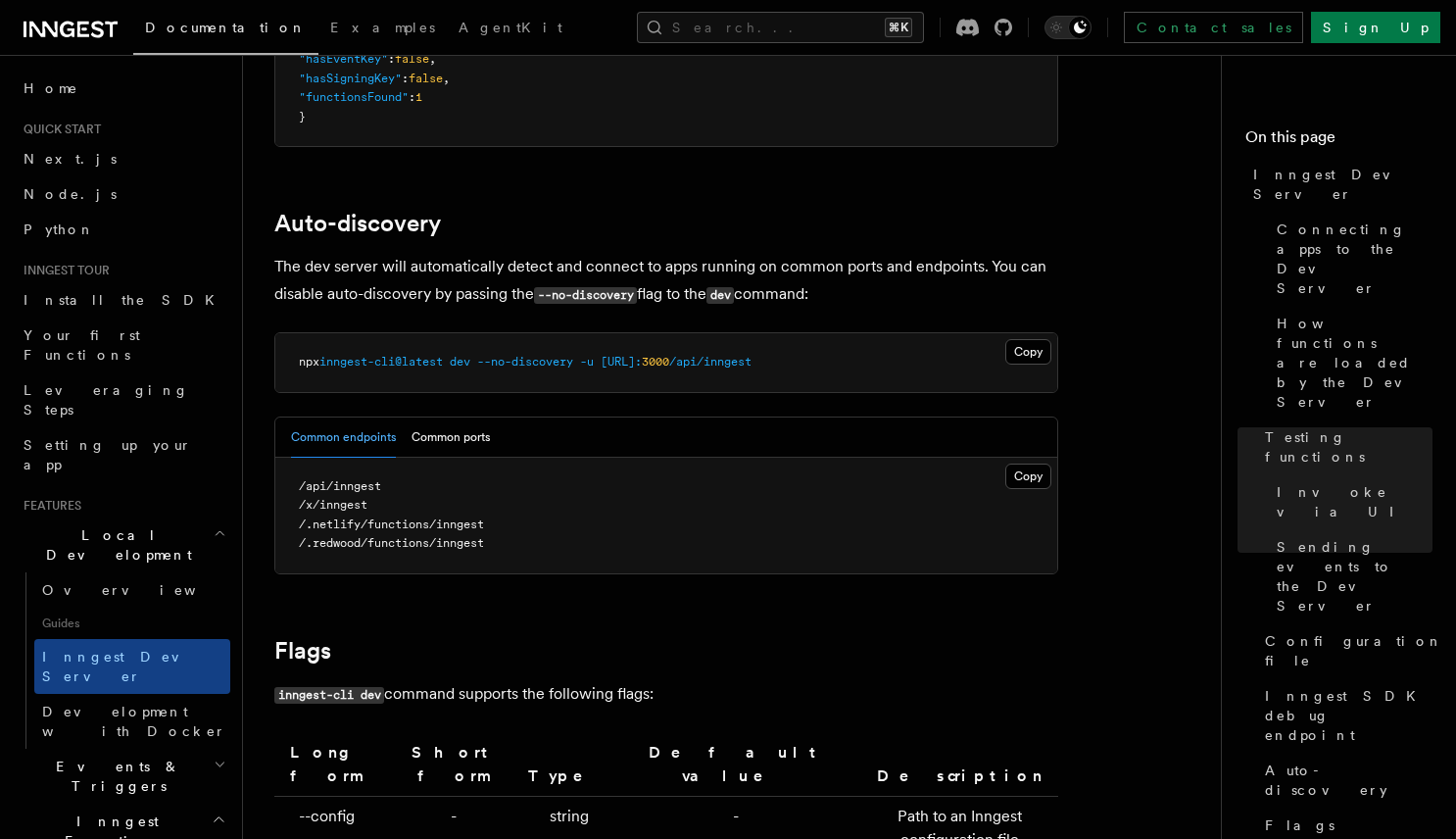
scroll to position [5402, 0]
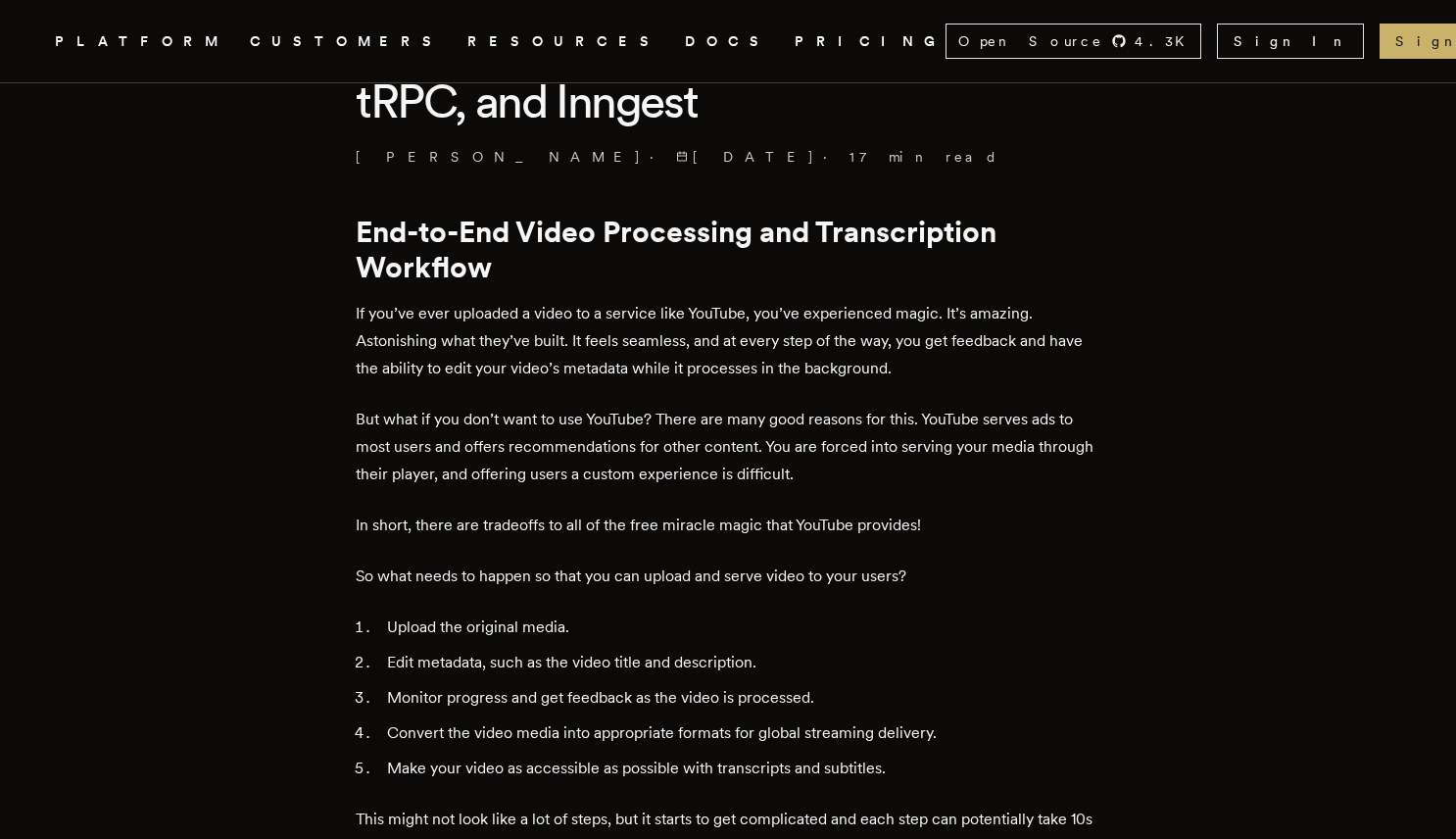
scroll to position [3506, 0]
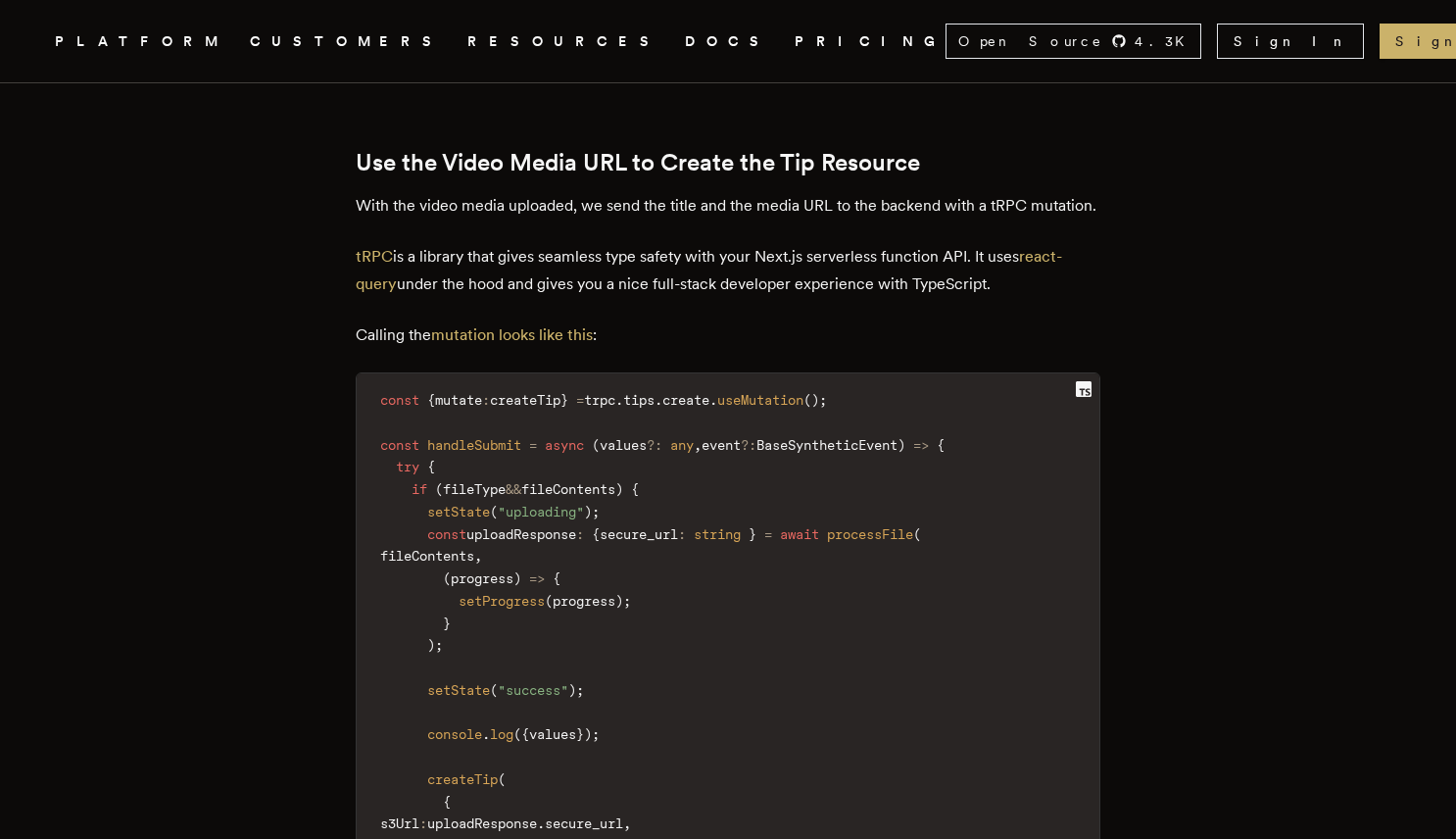
click at [558, 408] on span "createTip" at bounding box center [525, 400] width 71 height 16
copy span "createTip"
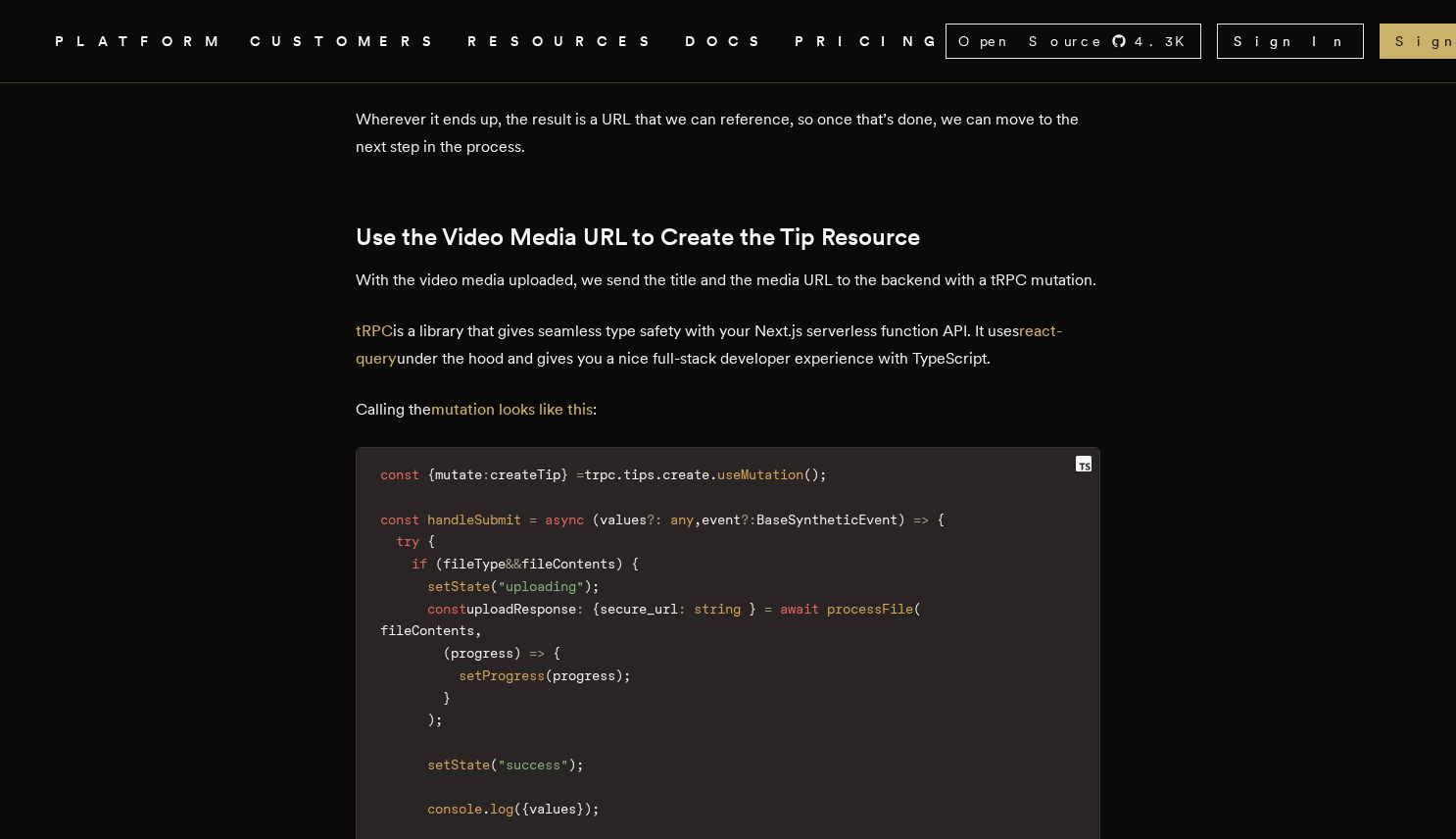
scroll to position [3435, 0]
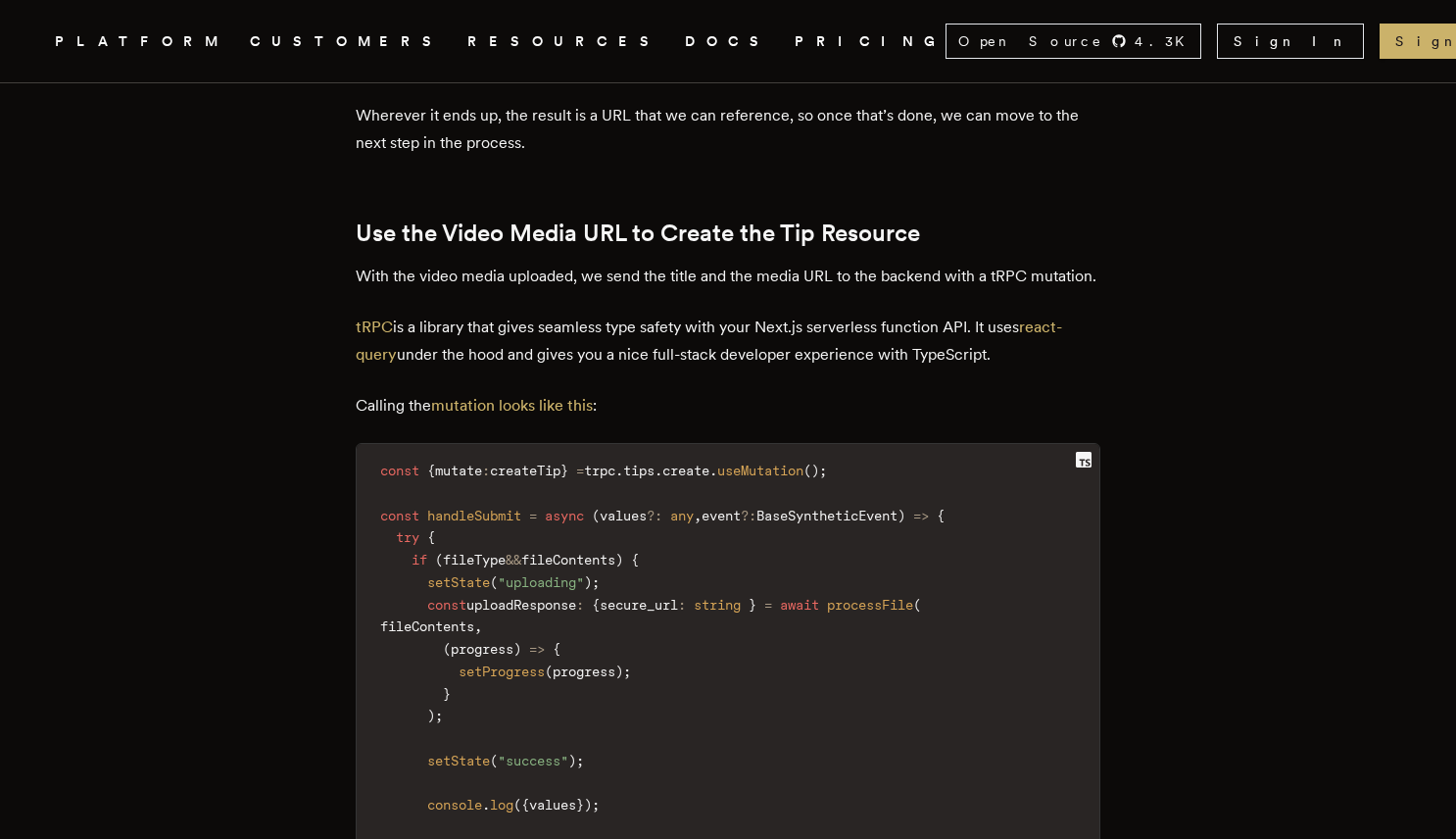
click at [726, 524] on span "event" at bounding box center [722, 516] width 39 height 16
click at [800, 478] on span "useMutation" at bounding box center [760, 470] width 86 height 16
copy span "useMutation"
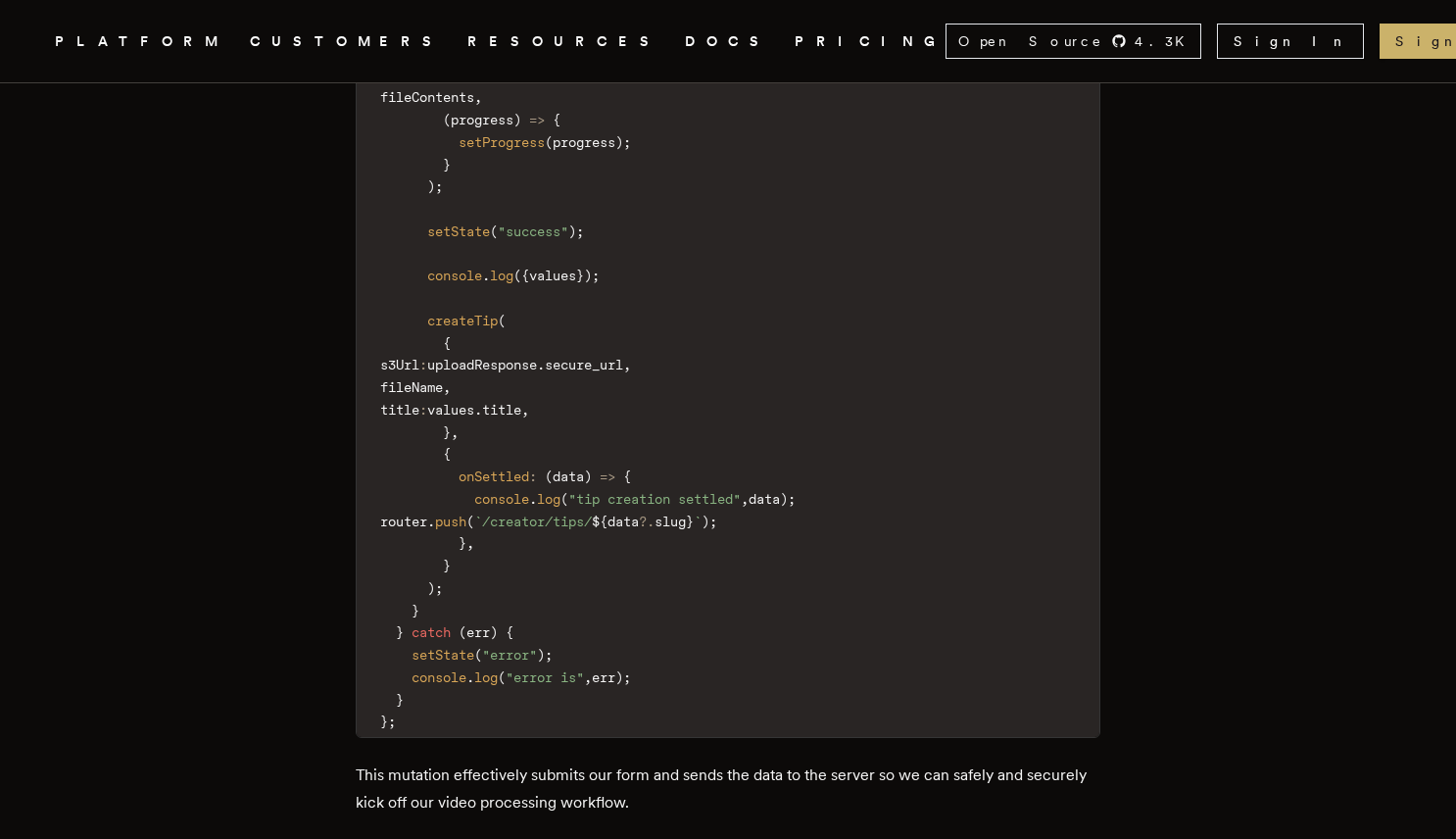
scroll to position [3972, 0]
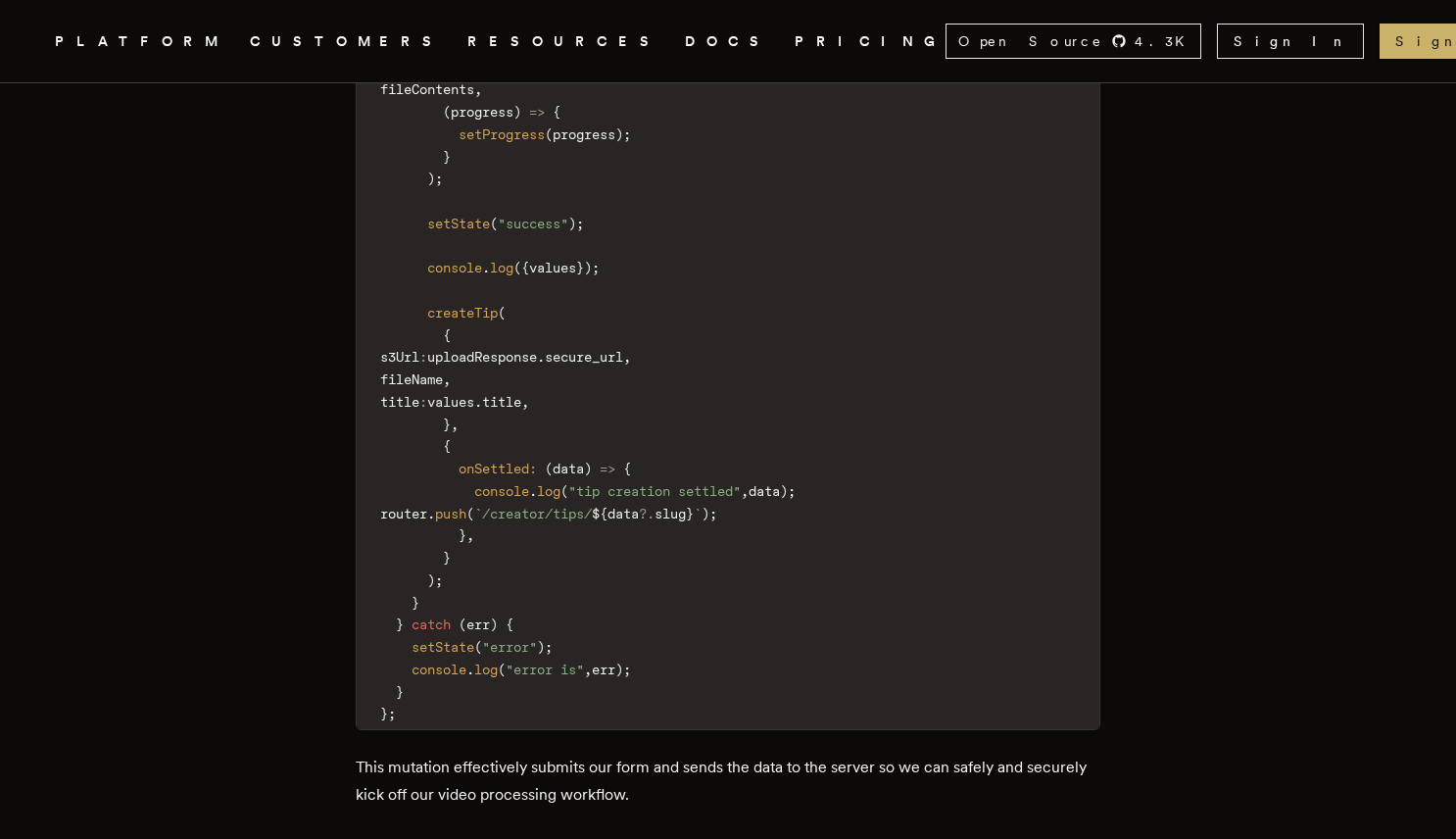
click at [491, 320] on span "createTip" at bounding box center [463, 313] width 71 height 16
click at [671, 334] on code "const { mutate : createTip } = trpc . tips . create . useMutation ( ) ; const h…" at bounding box center [728, 323] width 743 height 810
click at [585, 476] on span "data" at bounding box center [569, 468] width 32 height 16
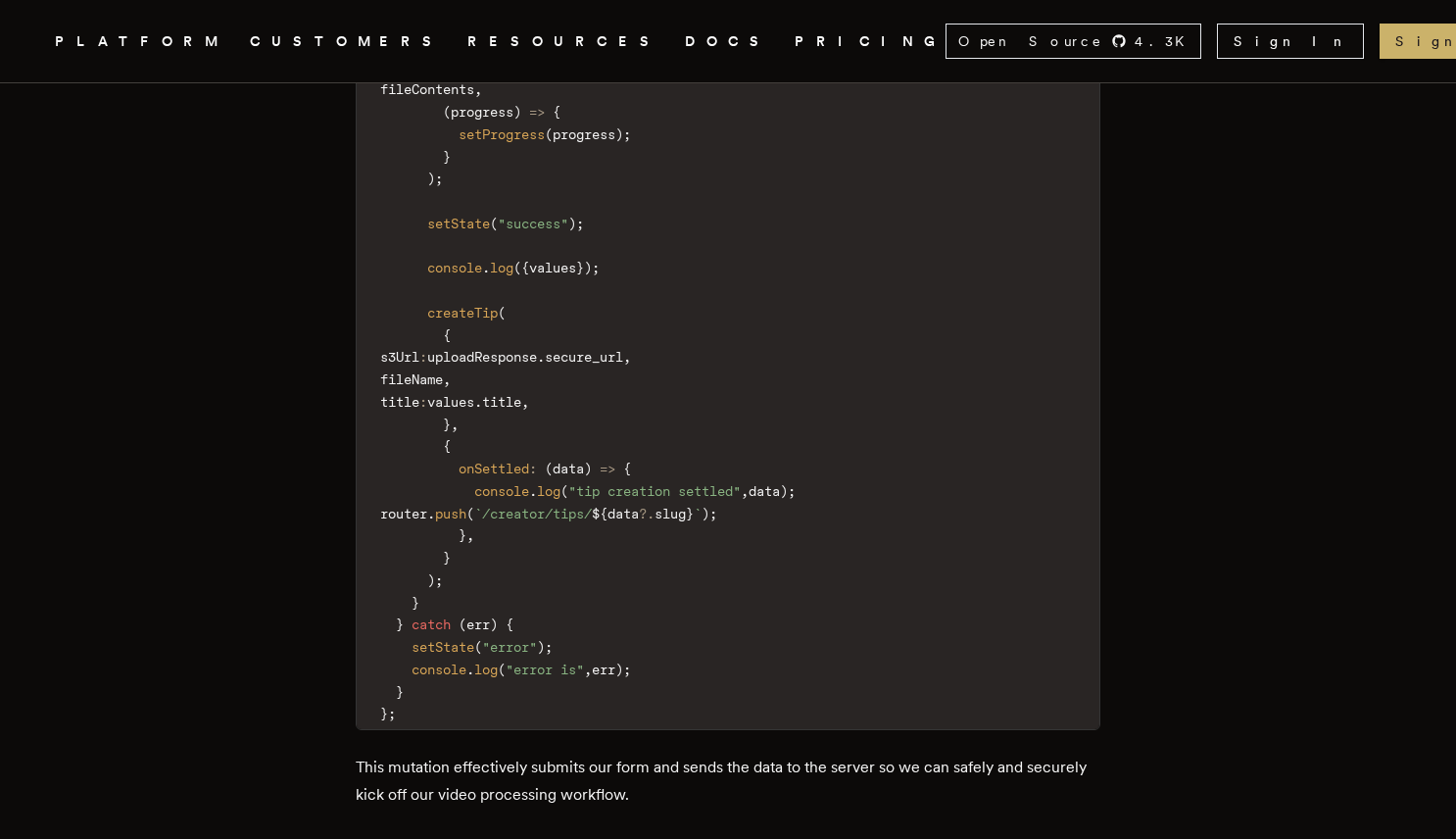
click at [747, 494] on code "const { mutate : createTip } = trpc . tips . create . useMutation ( ) ; const h…" at bounding box center [728, 323] width 743 height 810
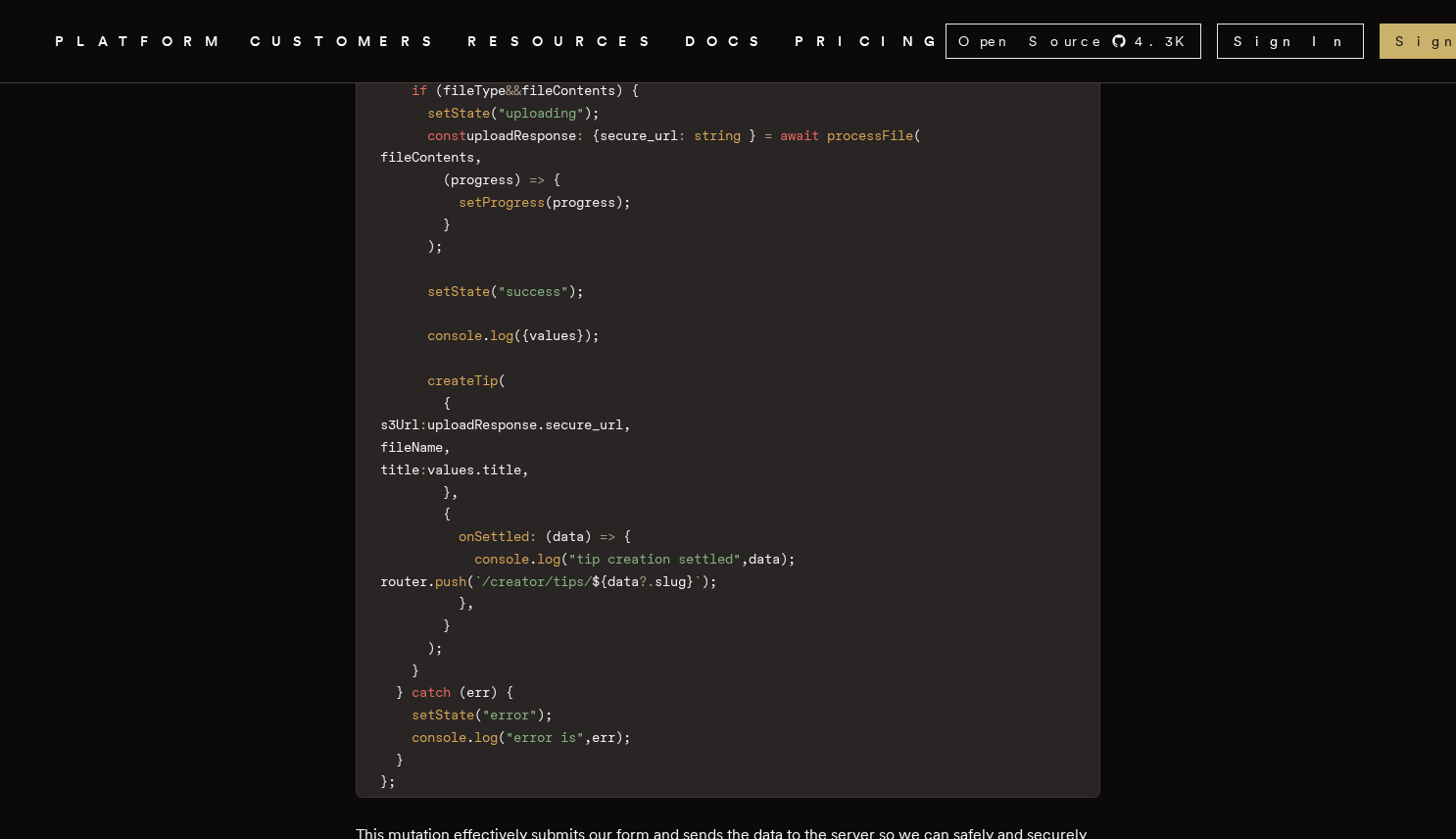
click at [491, 388] on span "createTip" at bounding box center [463, 381] width 71 height 16
click at [487, 388] on span "createTip" at bounding box center [463, 381] width 71 height 16
click at [591, 394] on code "const { mutate : createTip } = trpc . tips . create . useMutation ( ) ; const h…" at bounding box center [728, 391] width 743 height 810
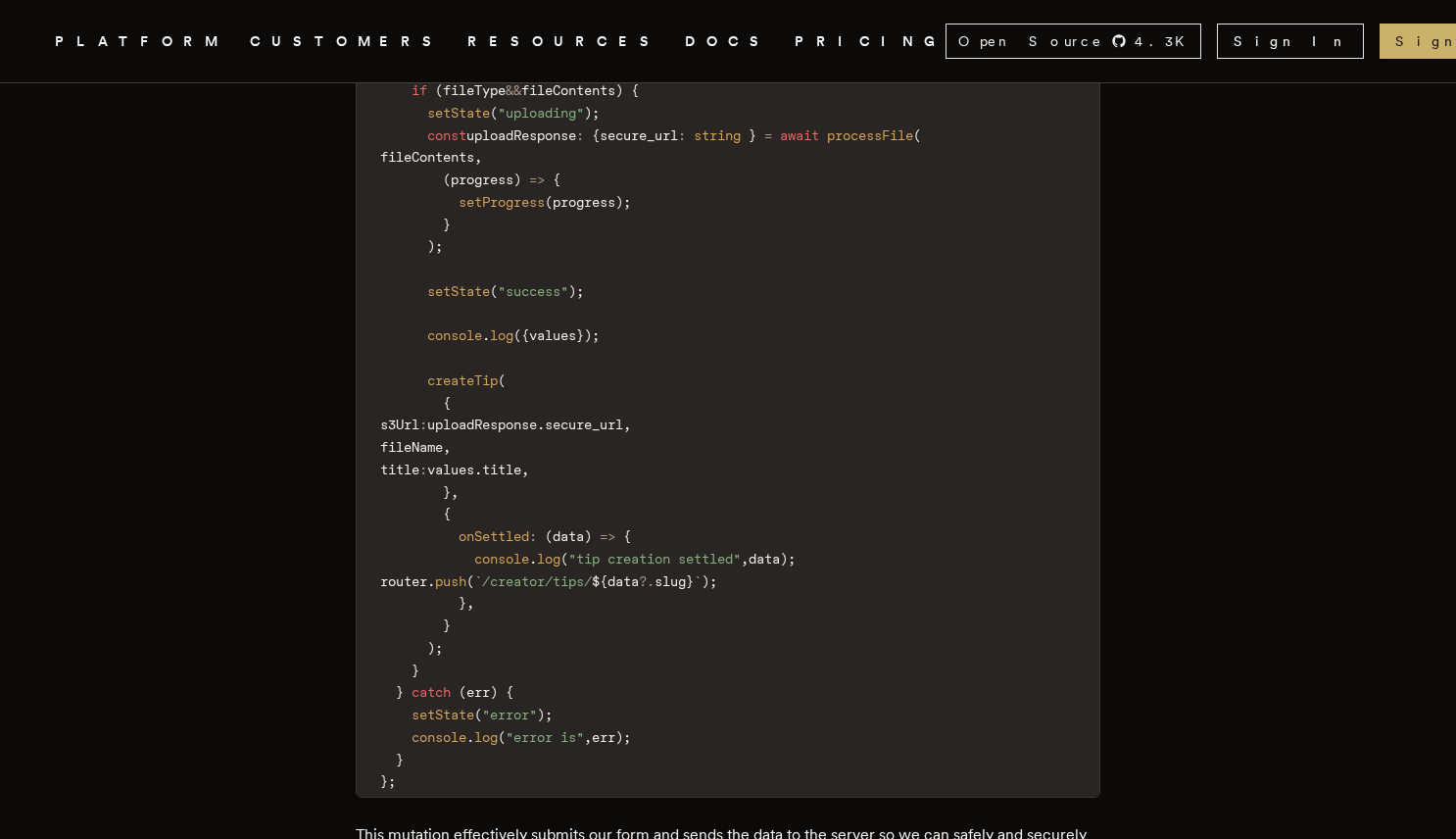
click at [484, 388] on span "createTip" at bounding box center [463, 381] width 71 height 16
click at [454, 388] on span "createTip" at bounding box center [463, 381] width 71 height 16
copy span "createTip"
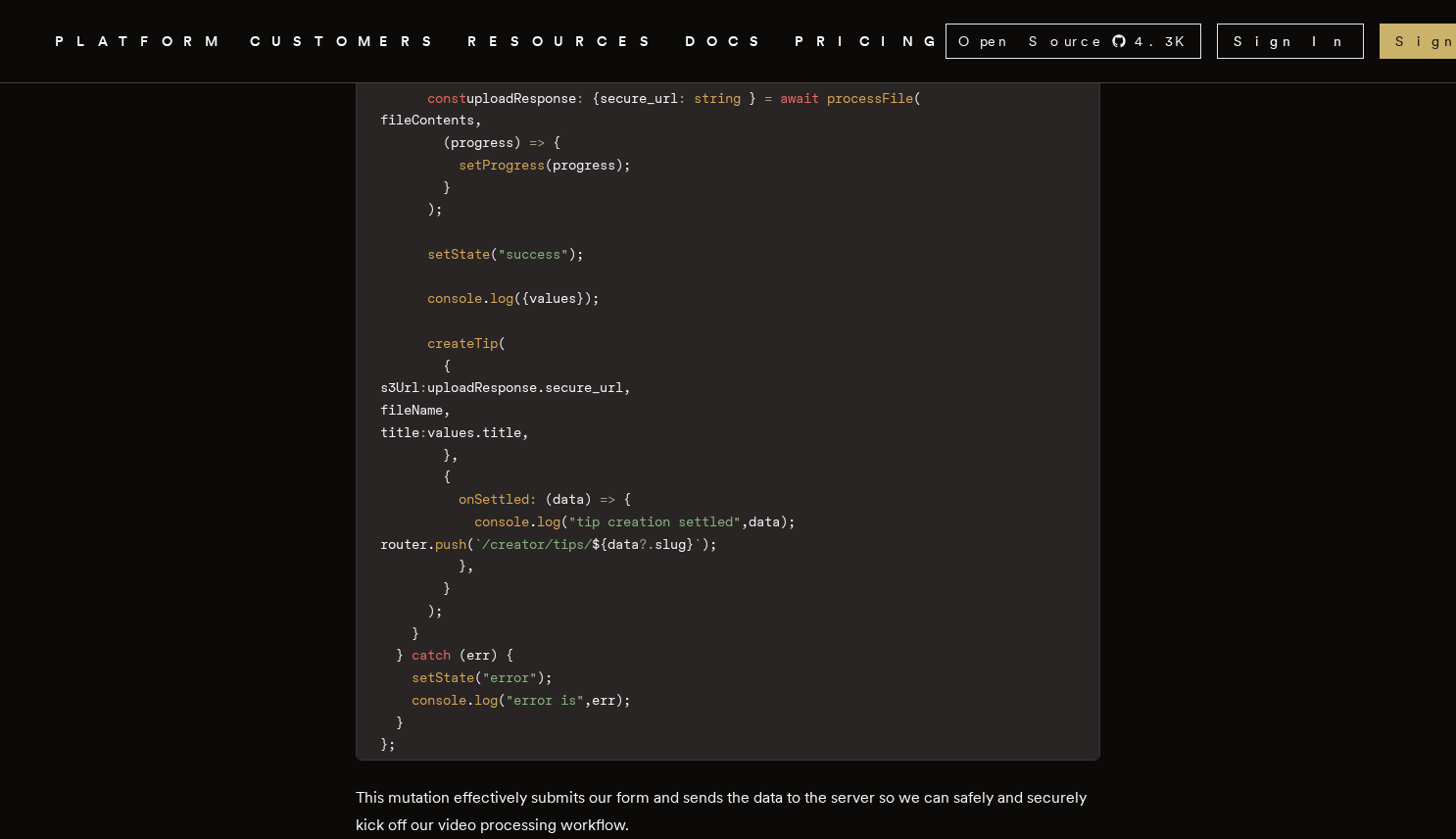
scroll to position [3997, 0]
